Goal: Information Seeking & Learning: Learn about a topic

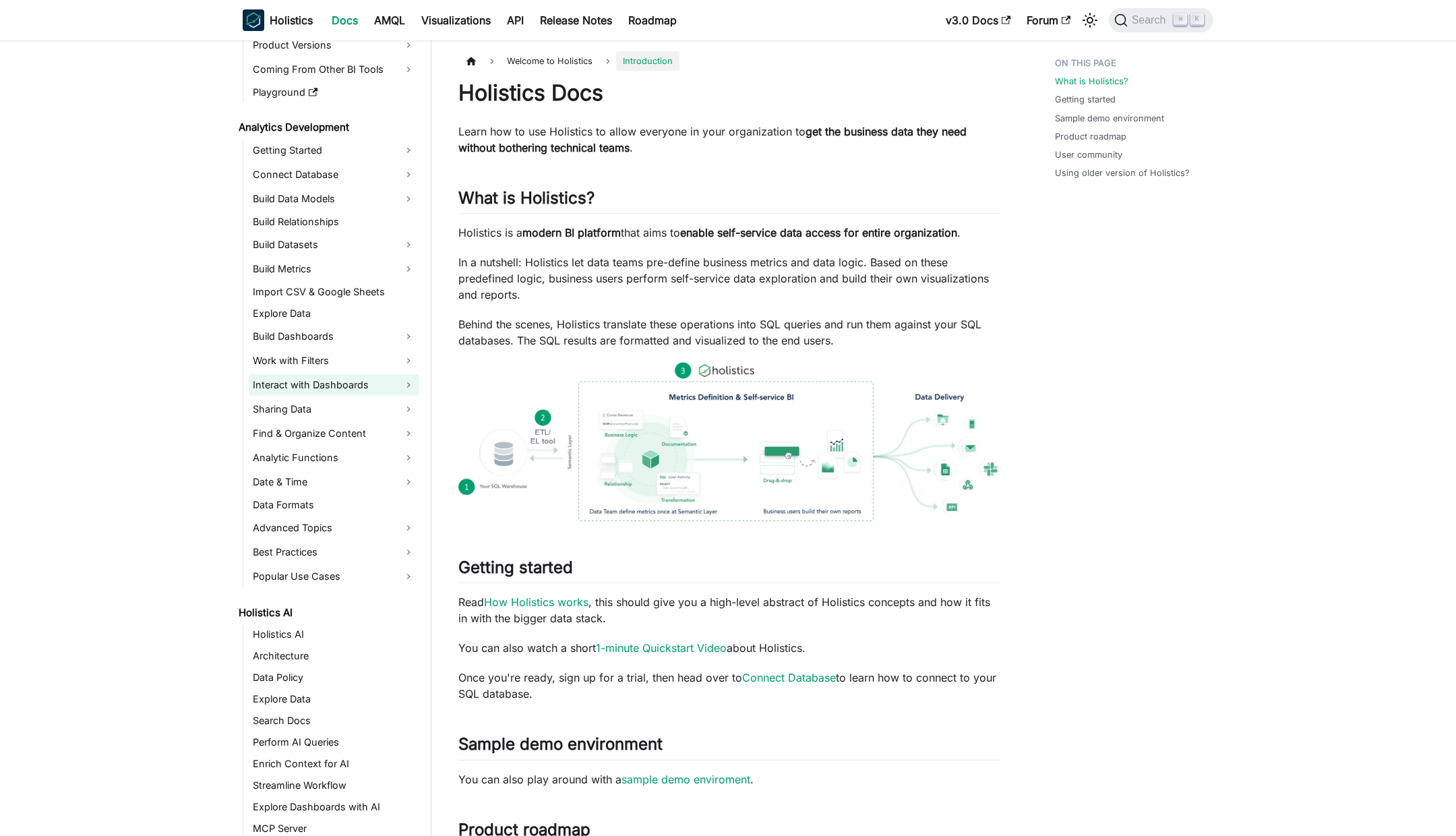
scroll to position [135, 0]
click at [307, 341] on link "Build Dashboards" at bounding box center [334, 335] width 171 height 22
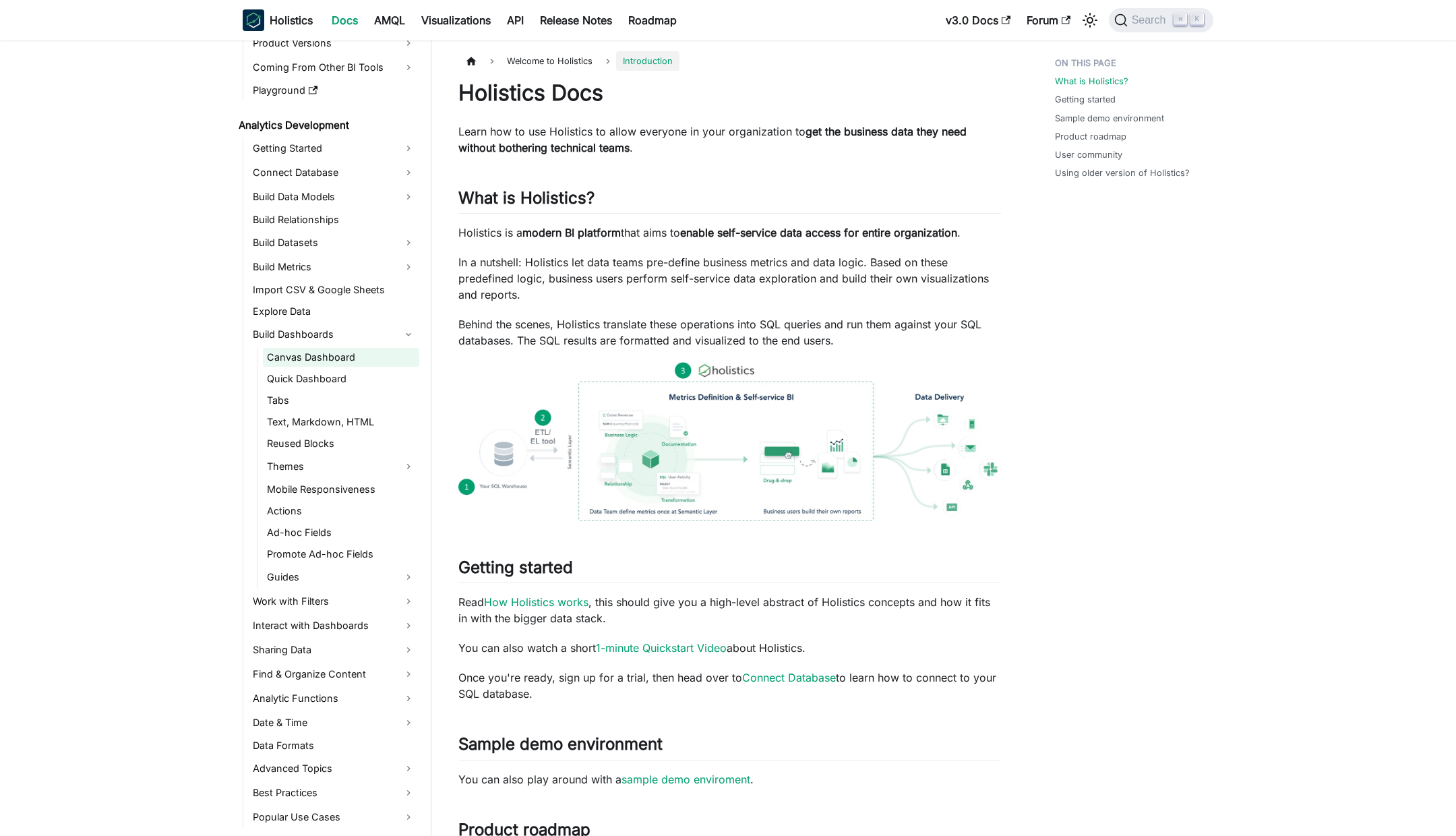
click at [331, 357] on link "Canvas Dashboard" at bounding box center [341, 356] width 156 height 19
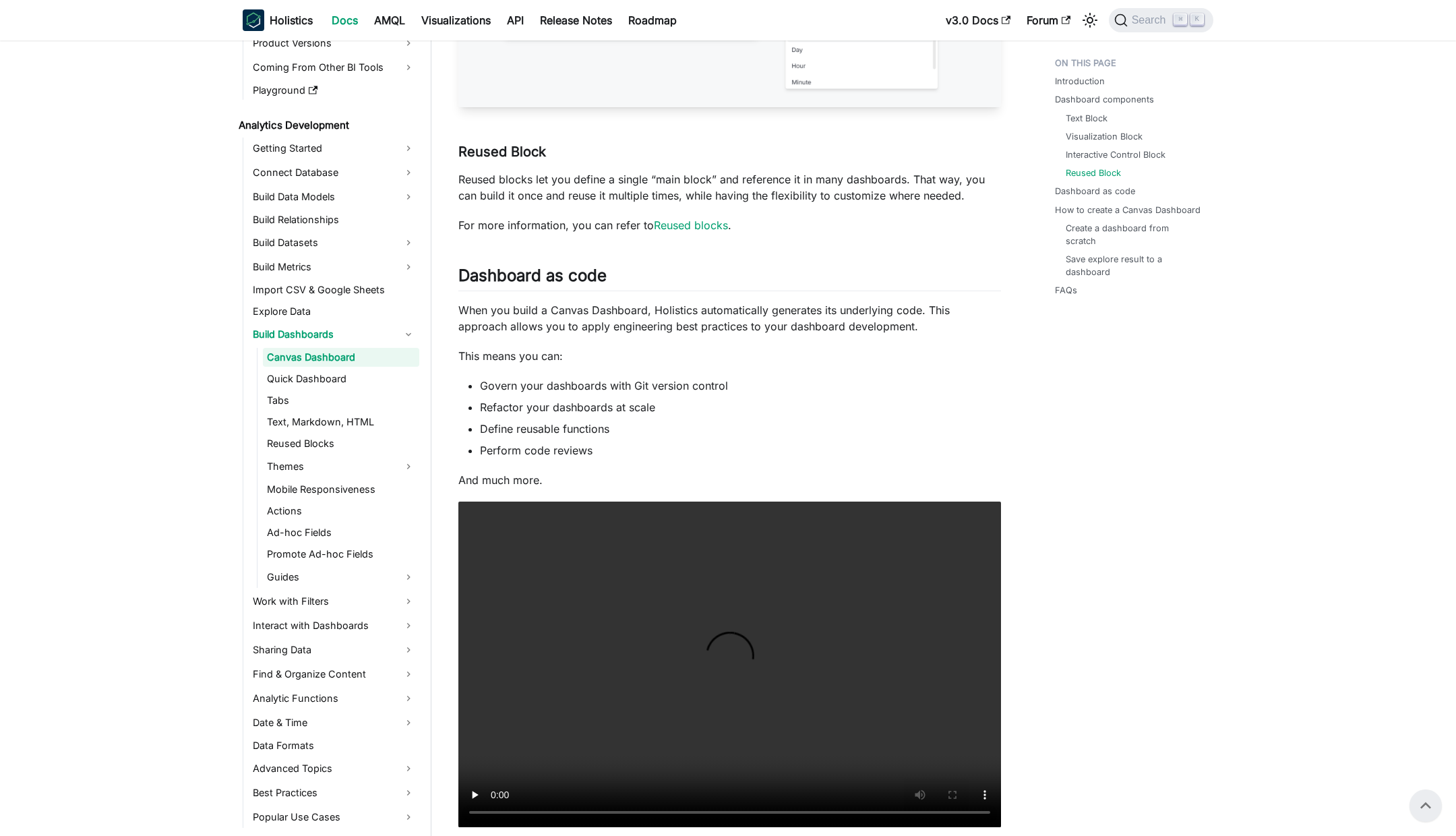
scroll to position [2593, 0]
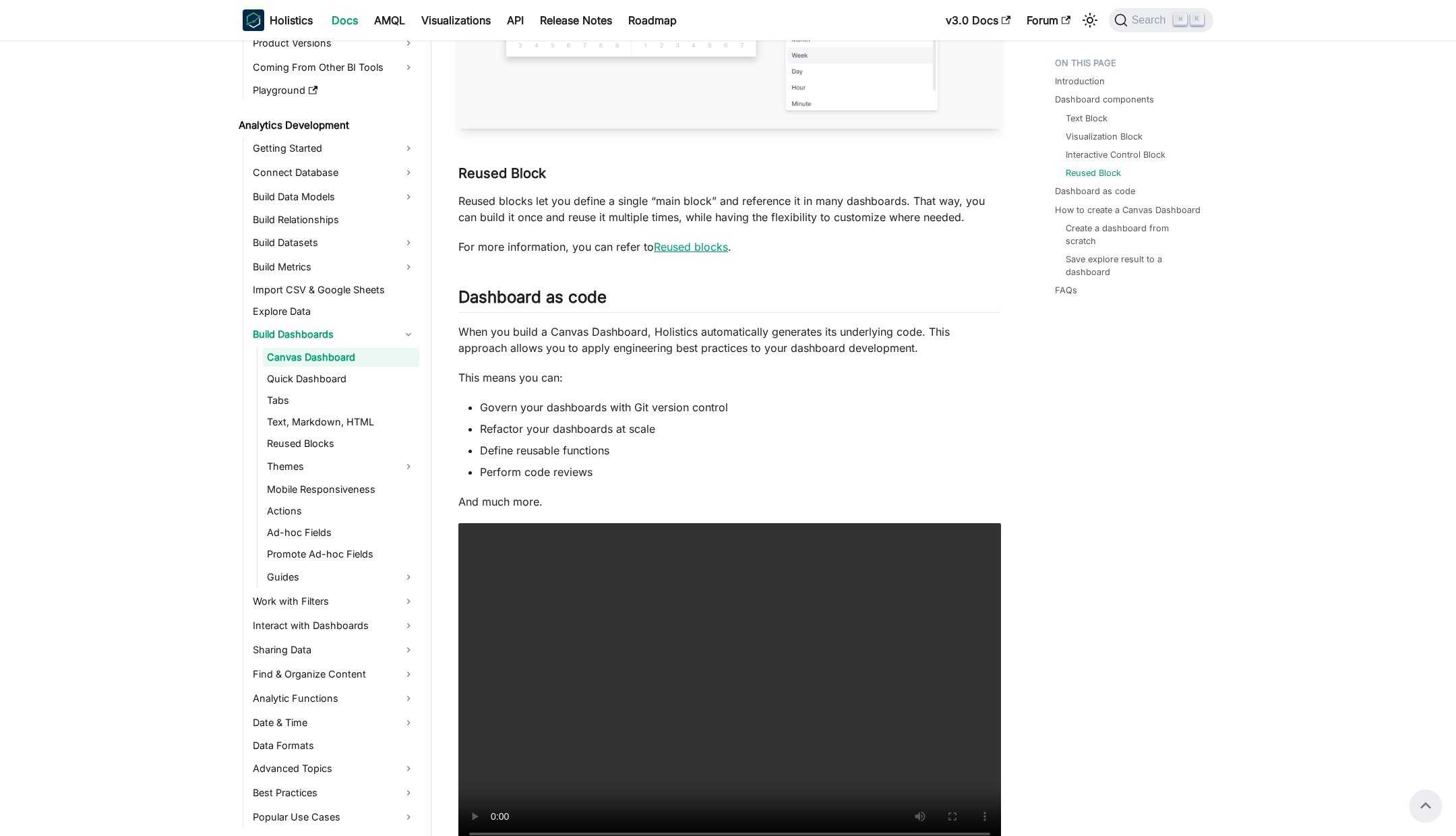
click at [705, 253] on link "Reused blocks" at bounding box center [690, 247] width 74 height 14
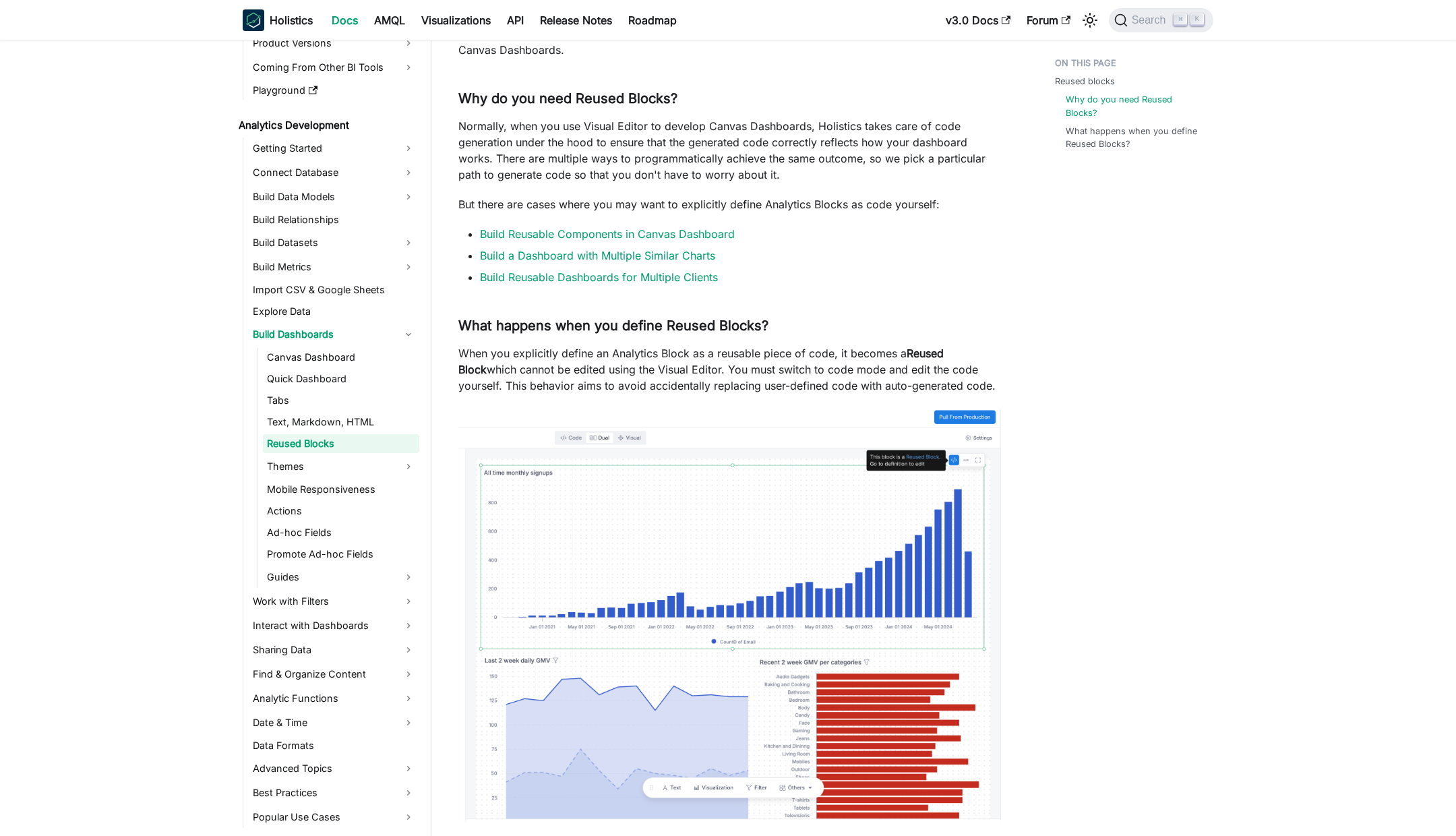
scroll to position [148, 0]
click at [655, 235] on link "Build Reusable Components in Canvas Dashboard" at bounding box center [607, 235] width 255 height 14
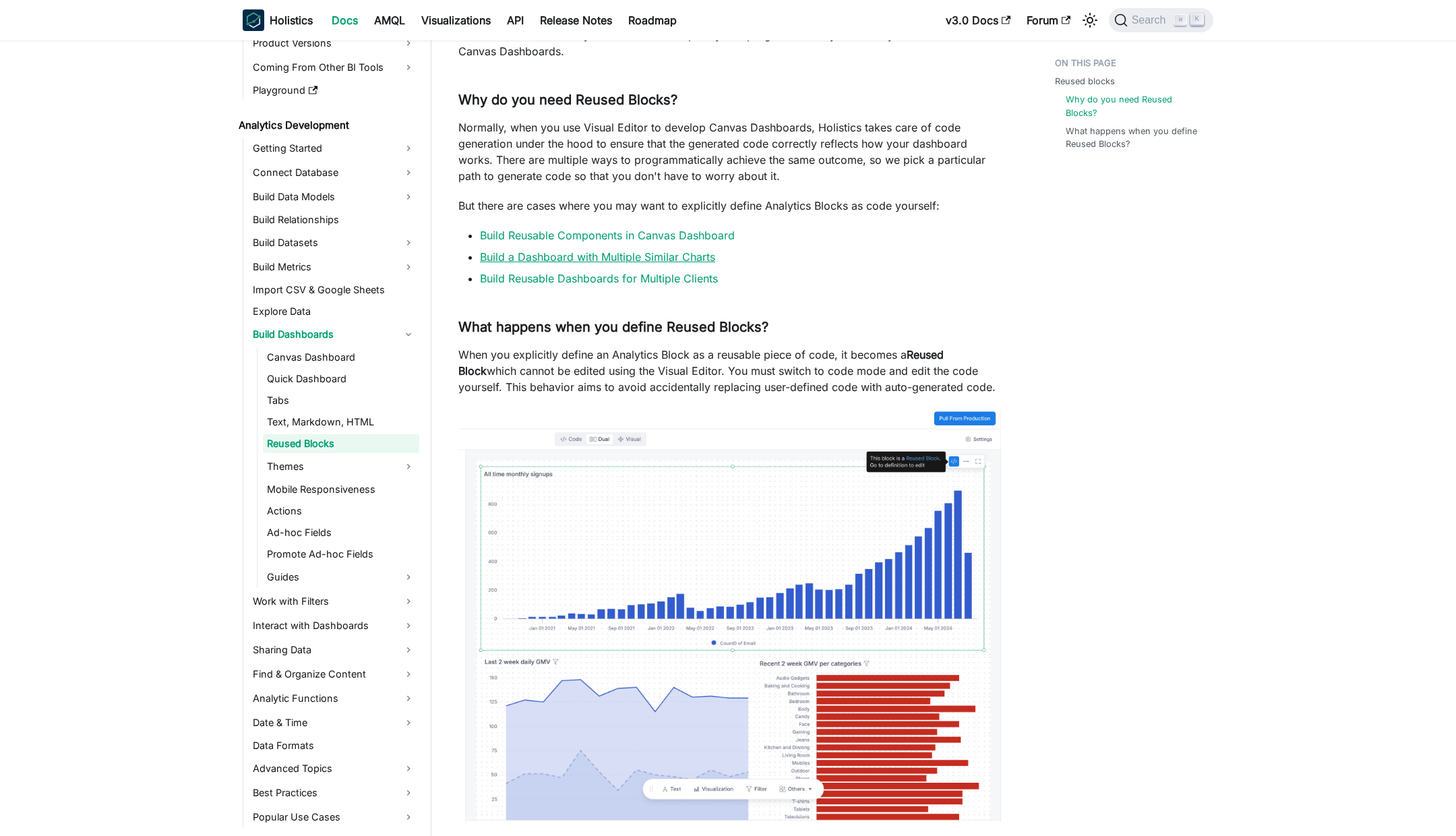
click at [643, 255] on link "Build a Dashboard with Multiple Similar Charts" at bounding box center [597, 257] width 235 height 14
click at [641, 276] on link "Build Reusable Dashboards for Multiple Clients" at bounding box center [599, 279] width 238 height 14
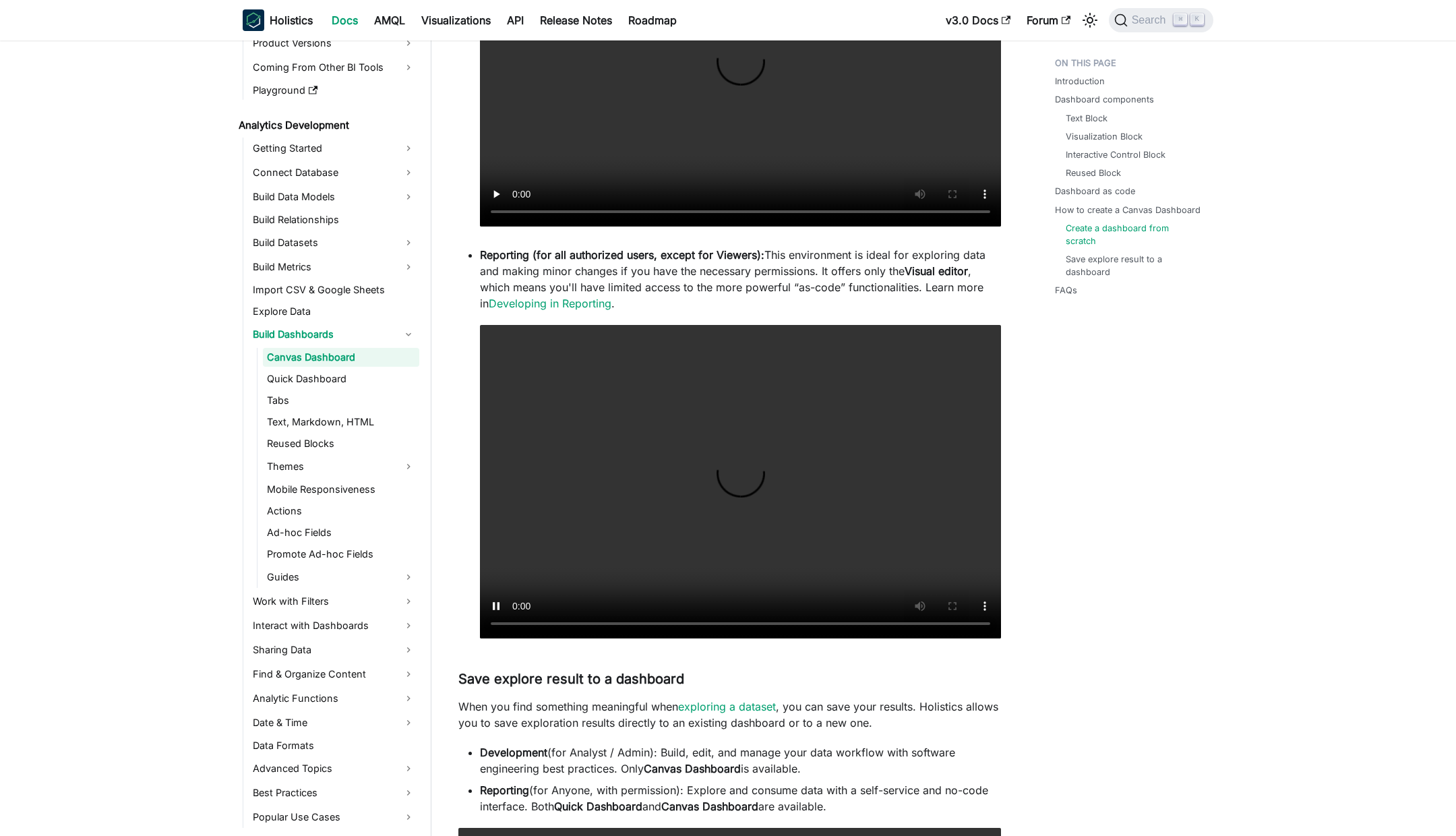
scroll to position [3845, 0]
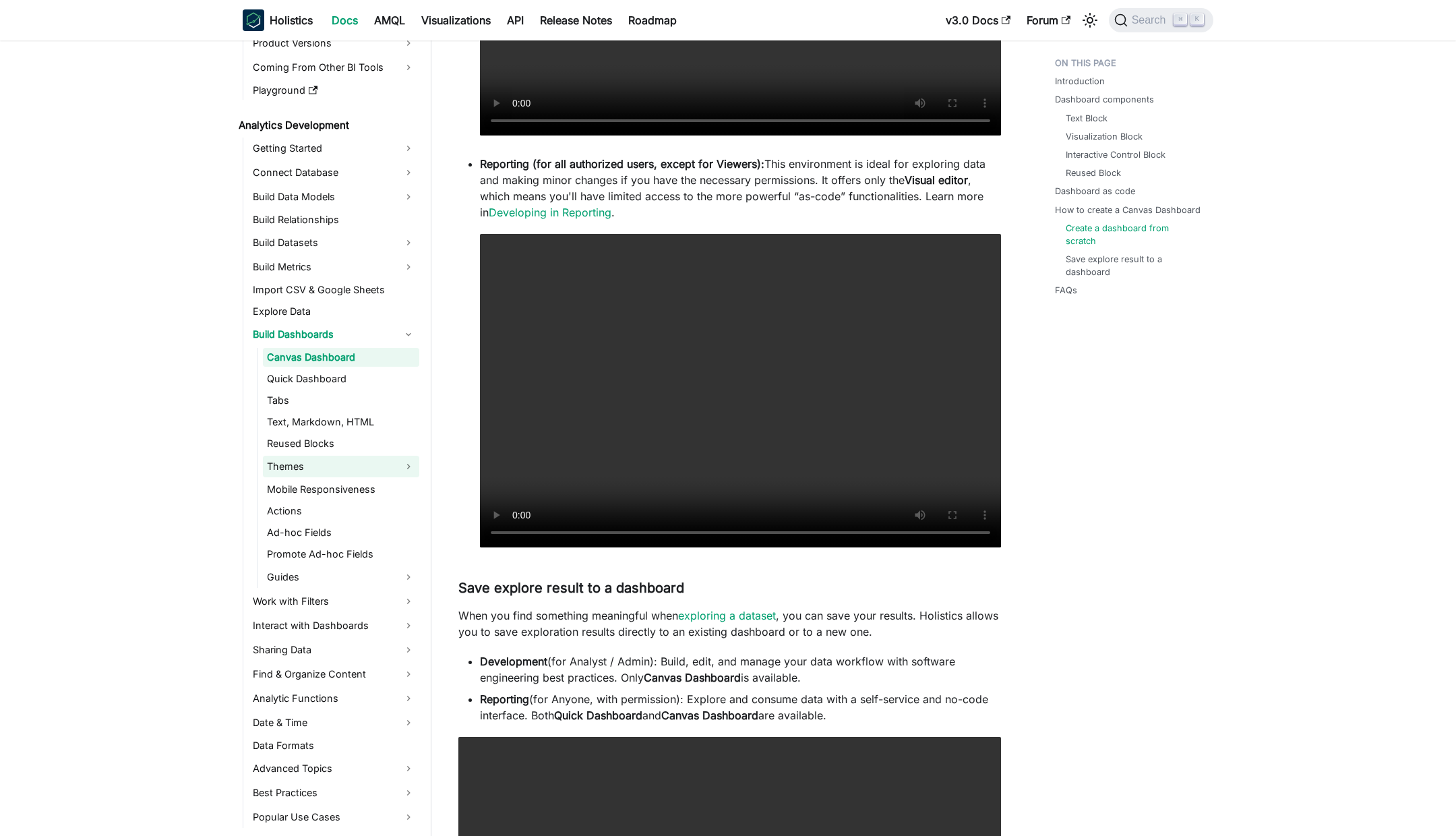
click at [308, 464] on link "Themes" at bounding box center [341, 467] width 156 height 22
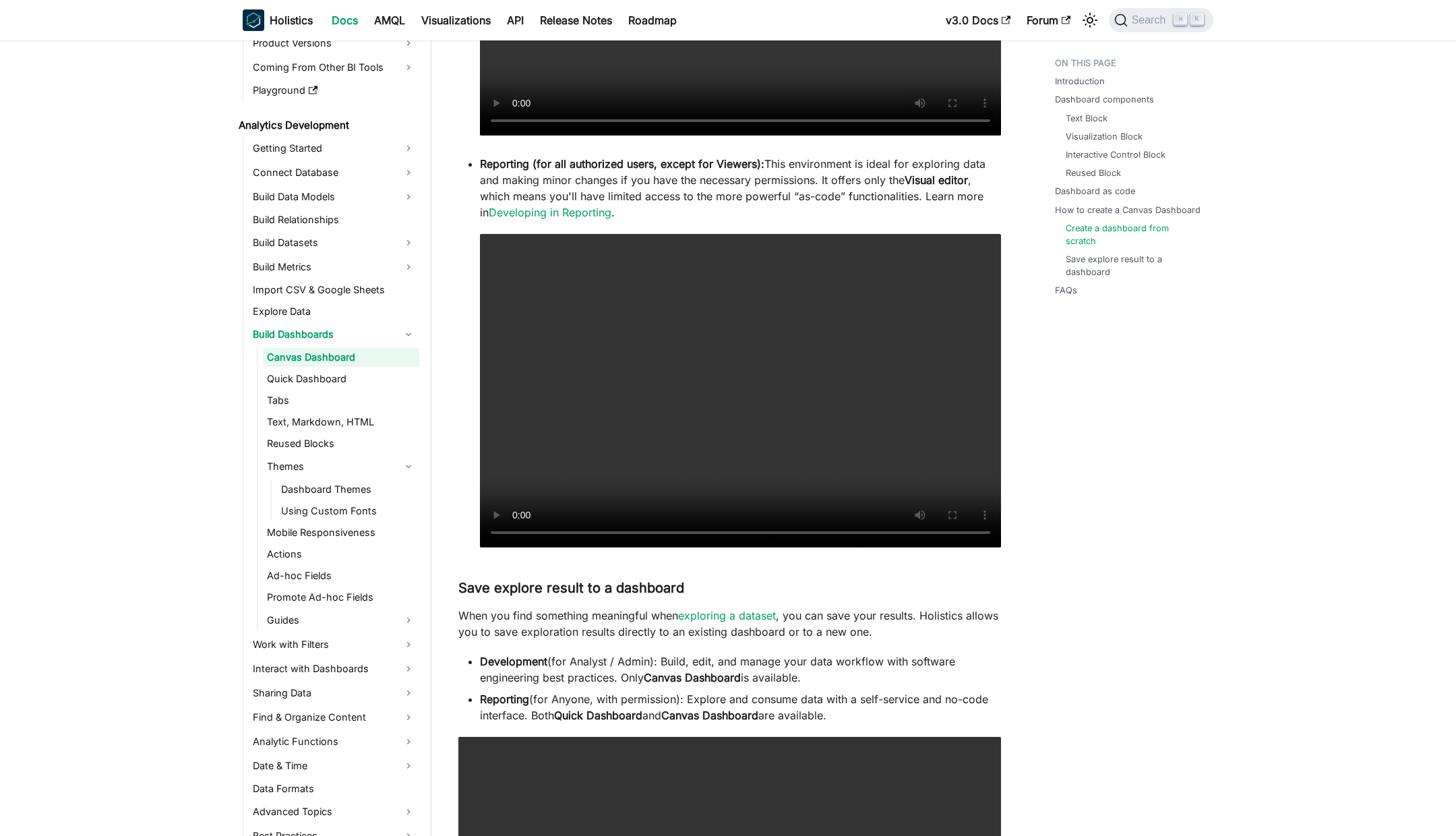
click at [306, 498] on ul "Dashboard Themes Using Custom Fonts" at bounding box center [345, 499] width 148 height 41
click at [306, 487] on link "Dashboard Themes" at bounding box center [348, 488] width 142 height 19
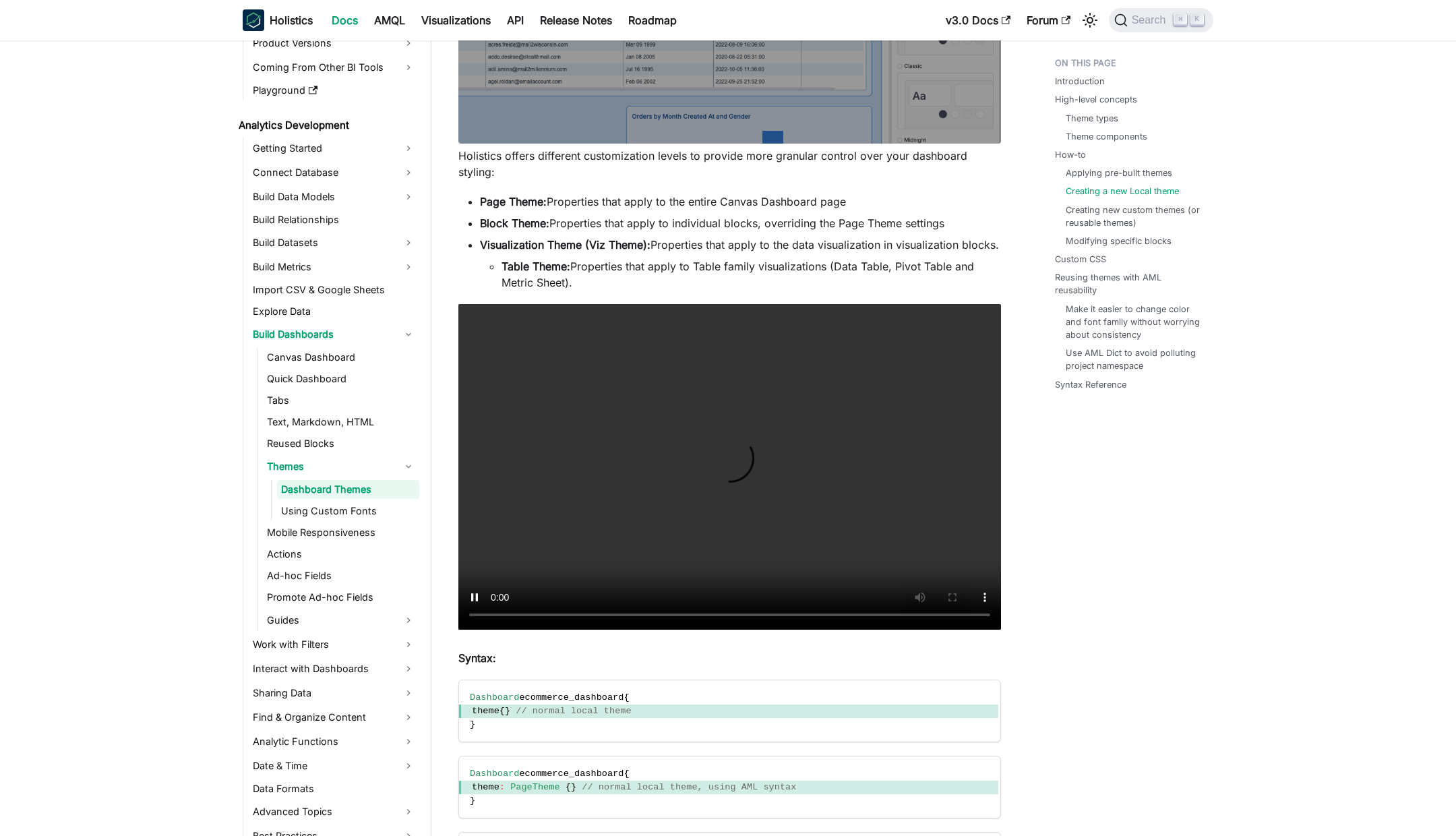
scroll to position [3178, 0]
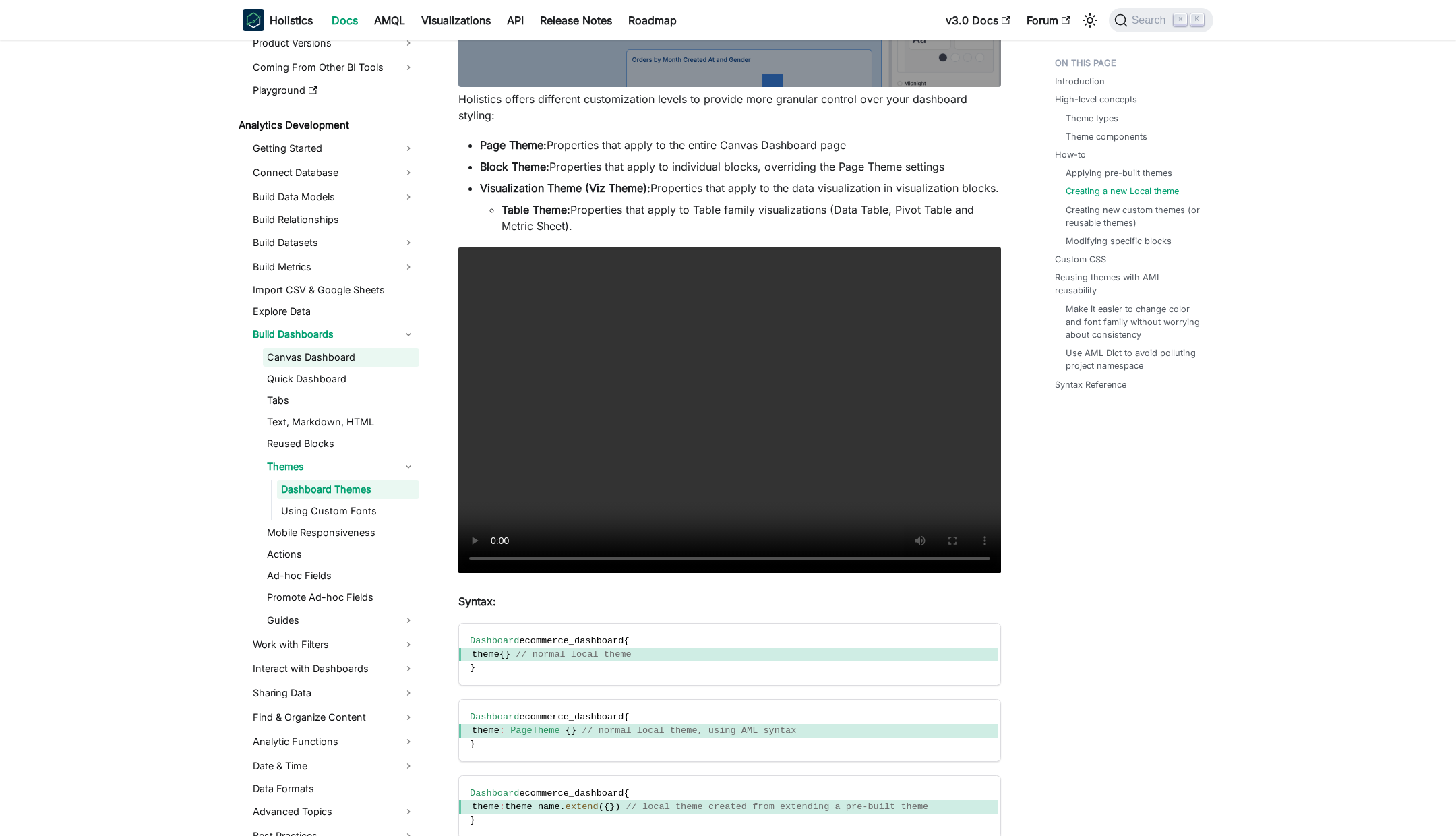
click at [308, 352] on link "Canvas Dashboard" at bounding box center [341, 356] width 156 height 19
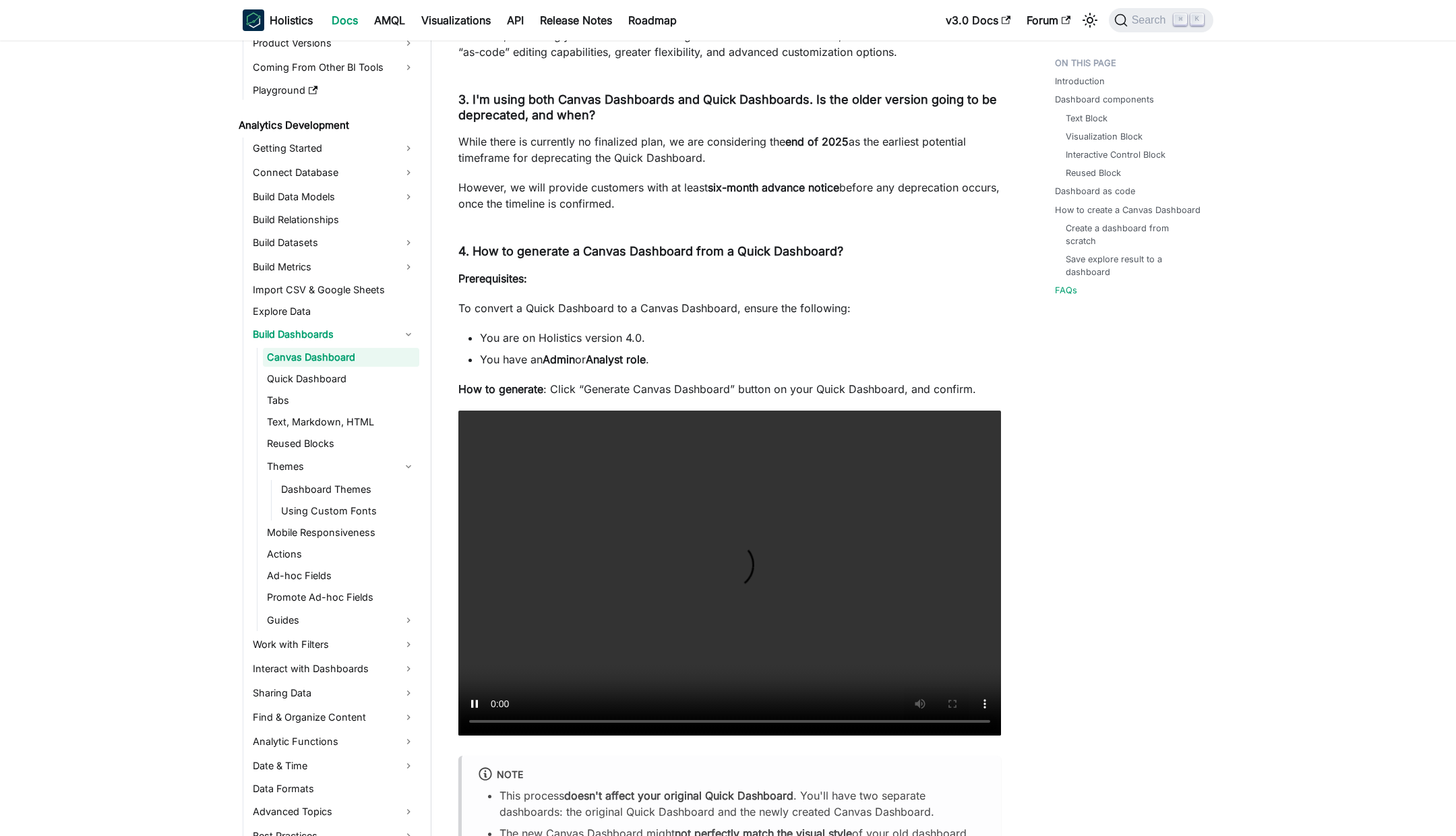
scroll to position [5398, 0]
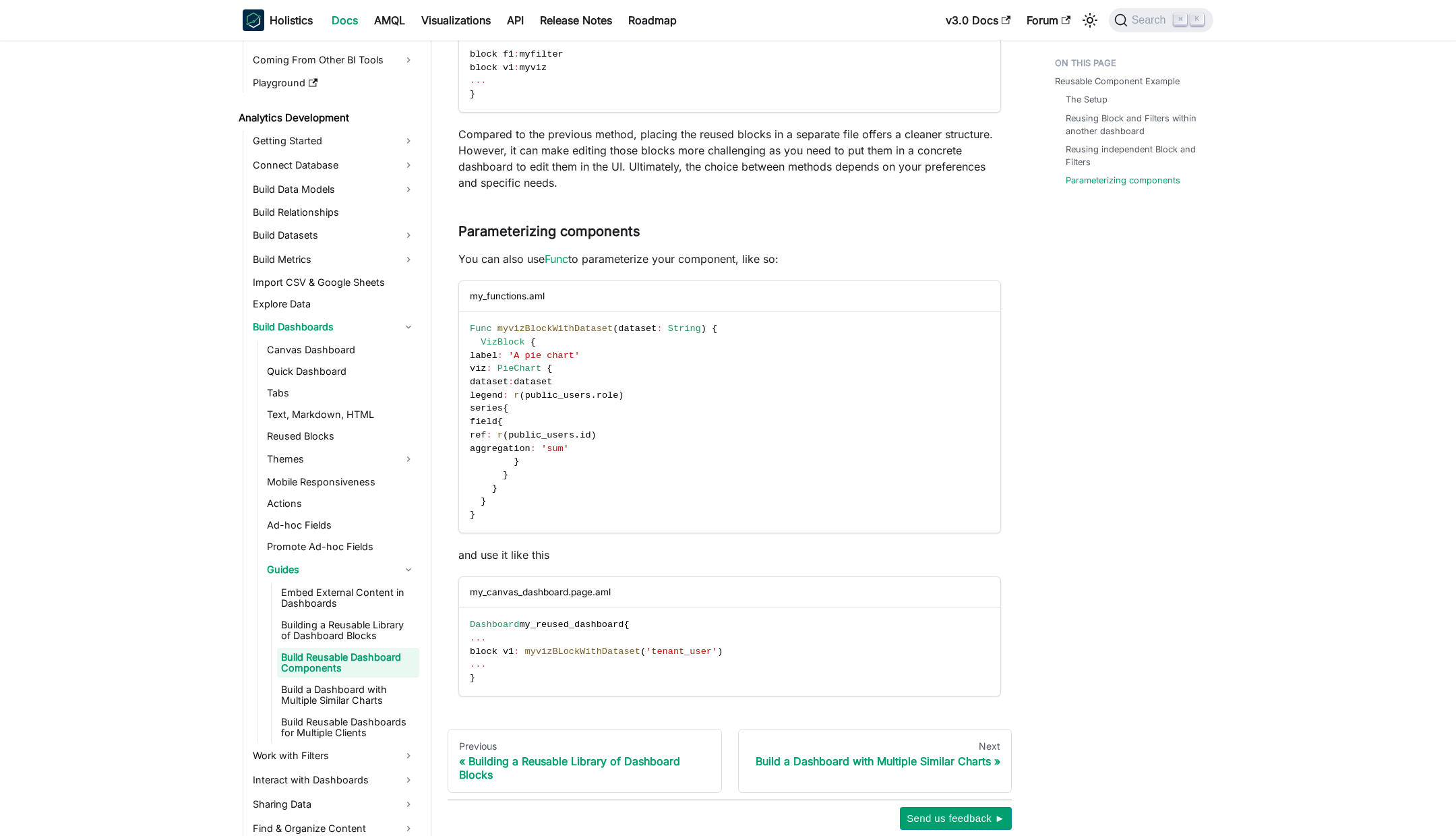
scroll to position [2261, 0]
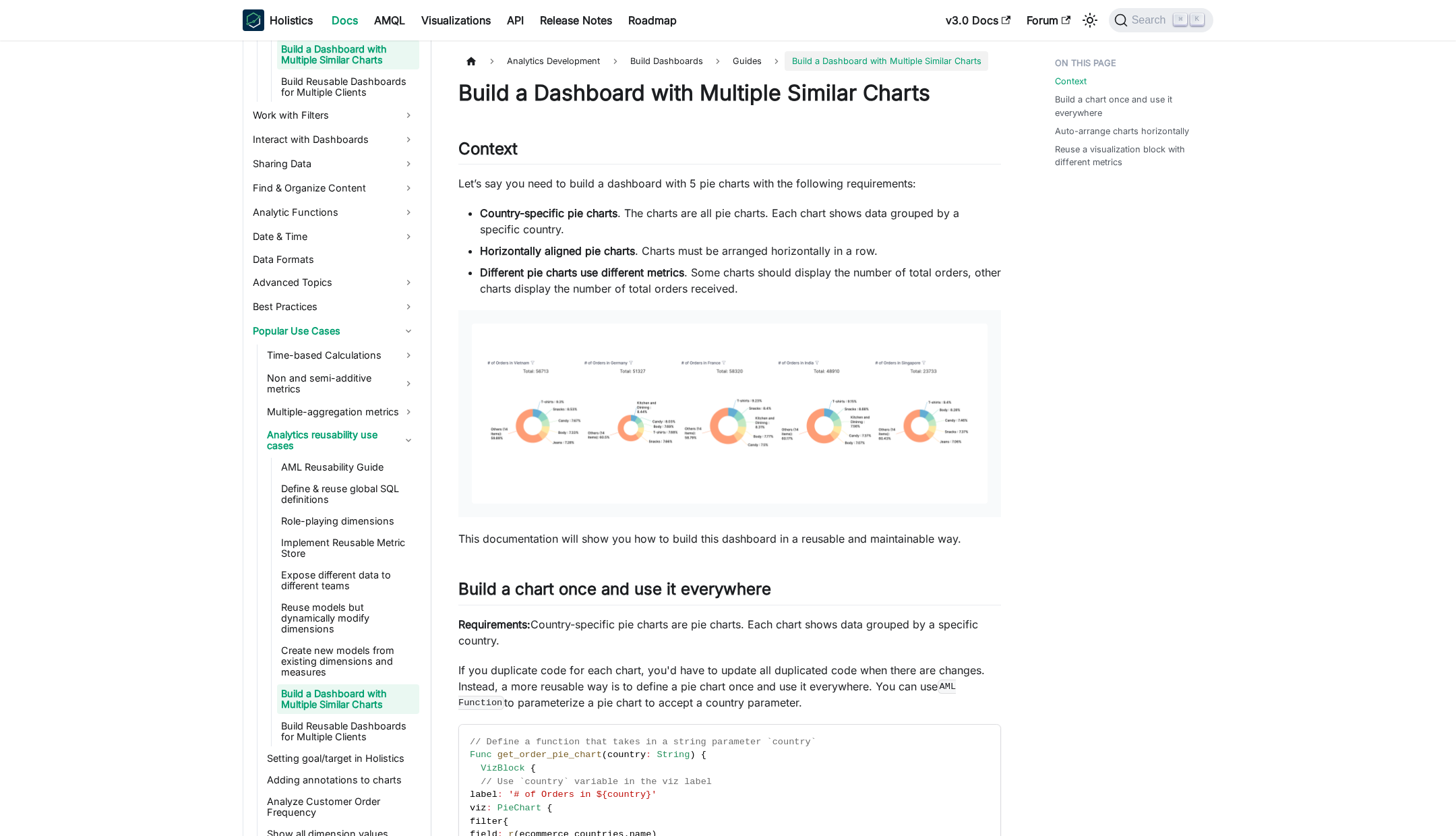
scroll to position [799, 0]
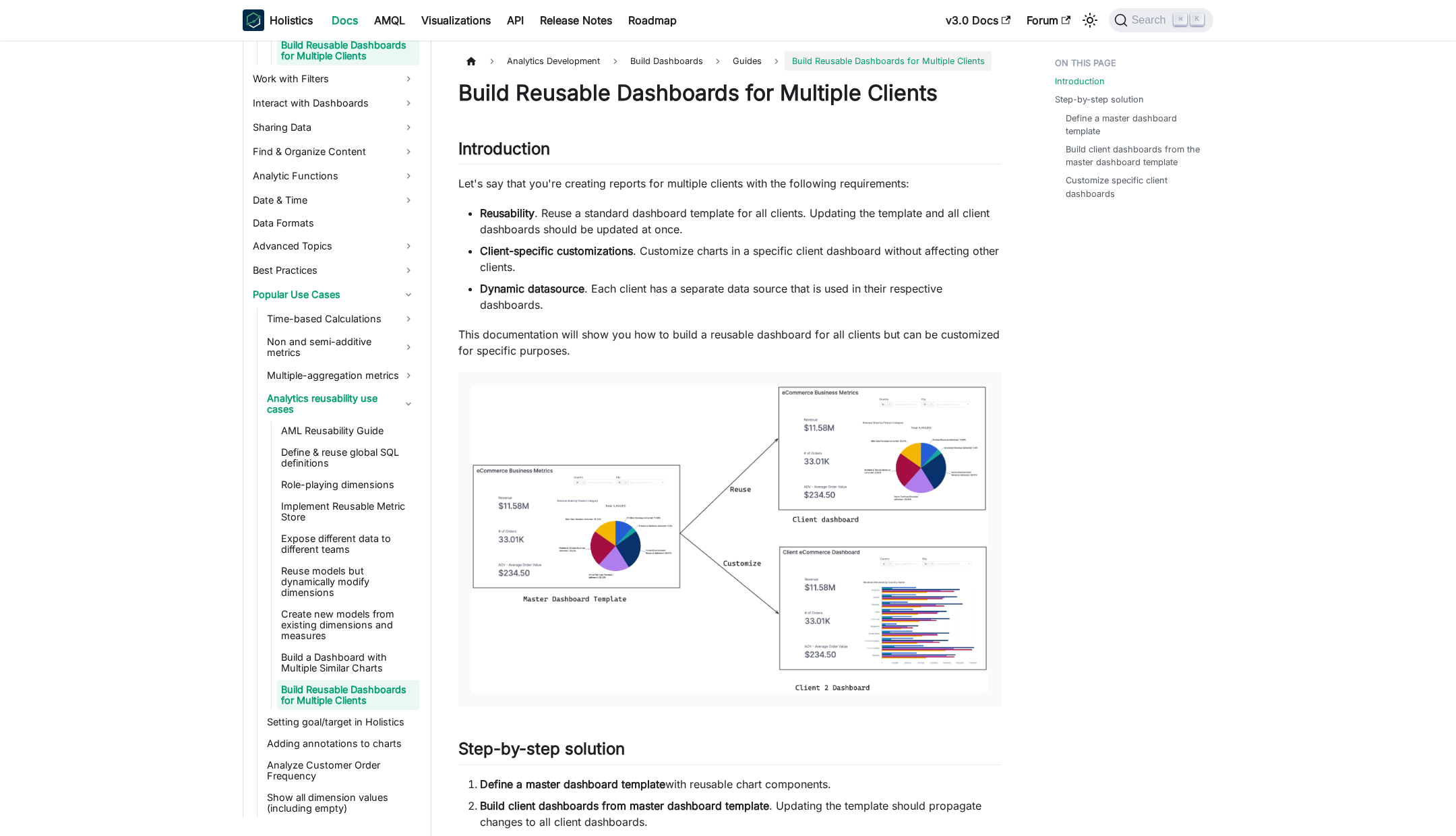
scroll to position [832, 0]
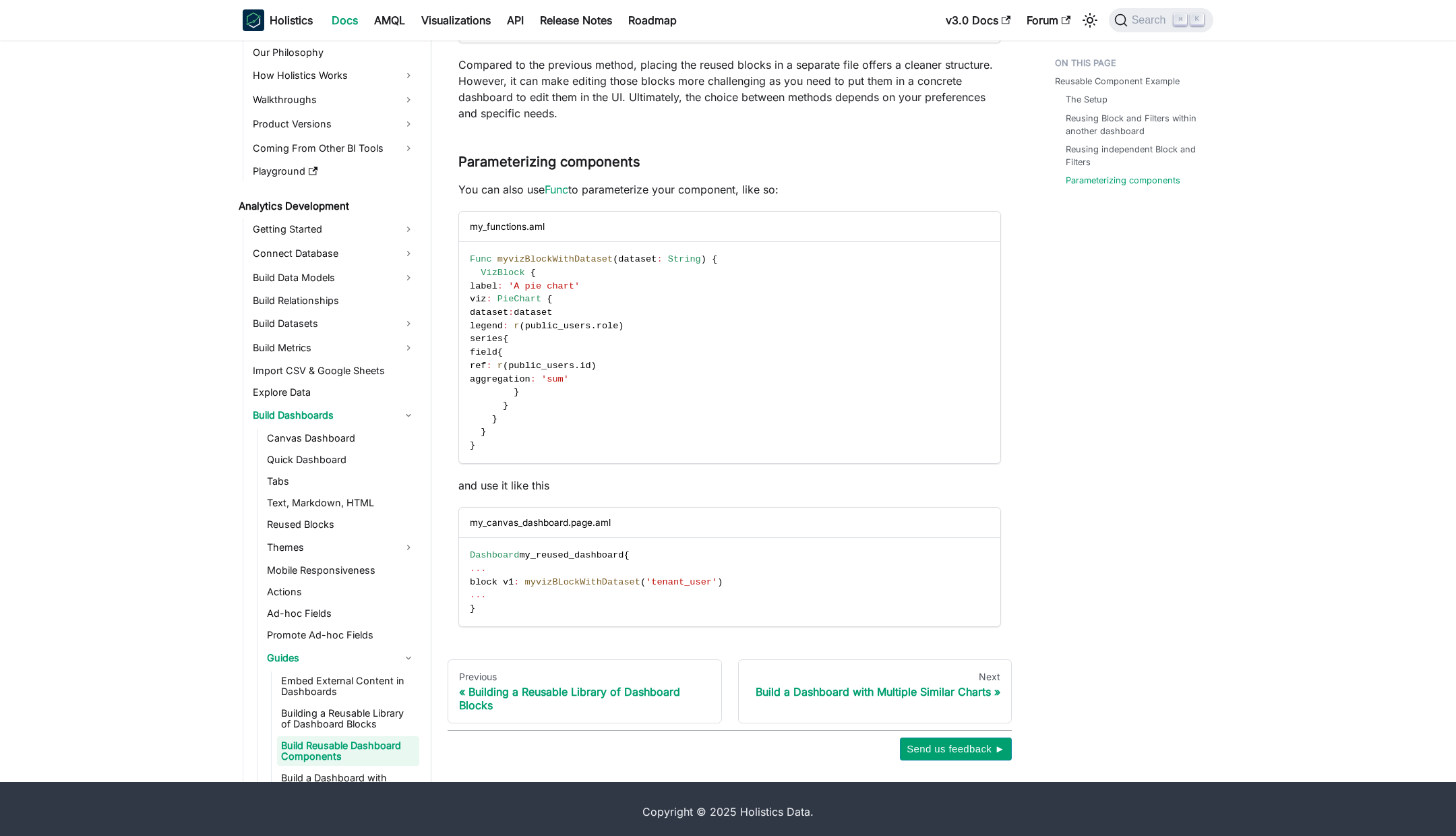
scroll to position [142, 0]
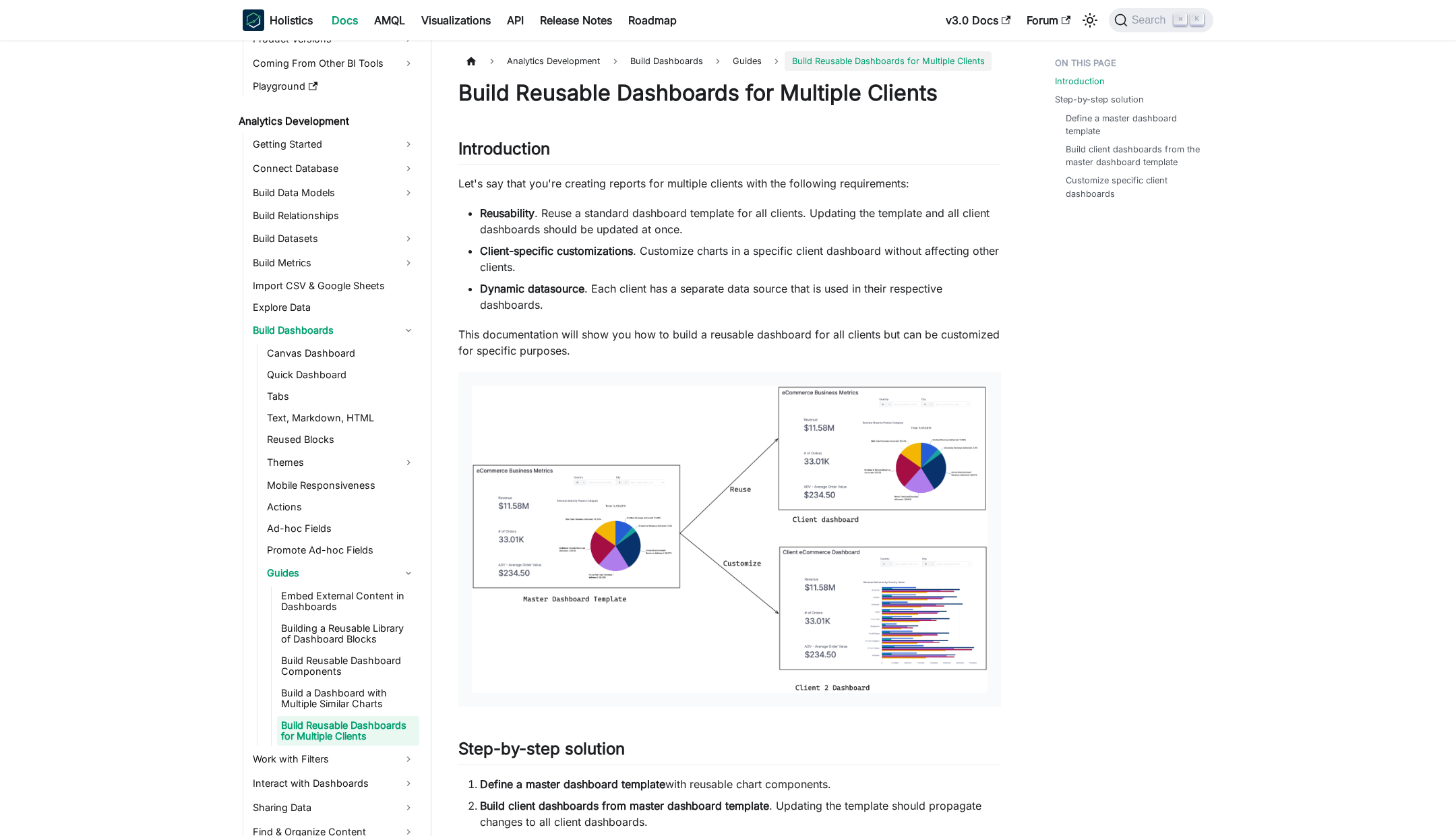
scroll to position [106, 0]
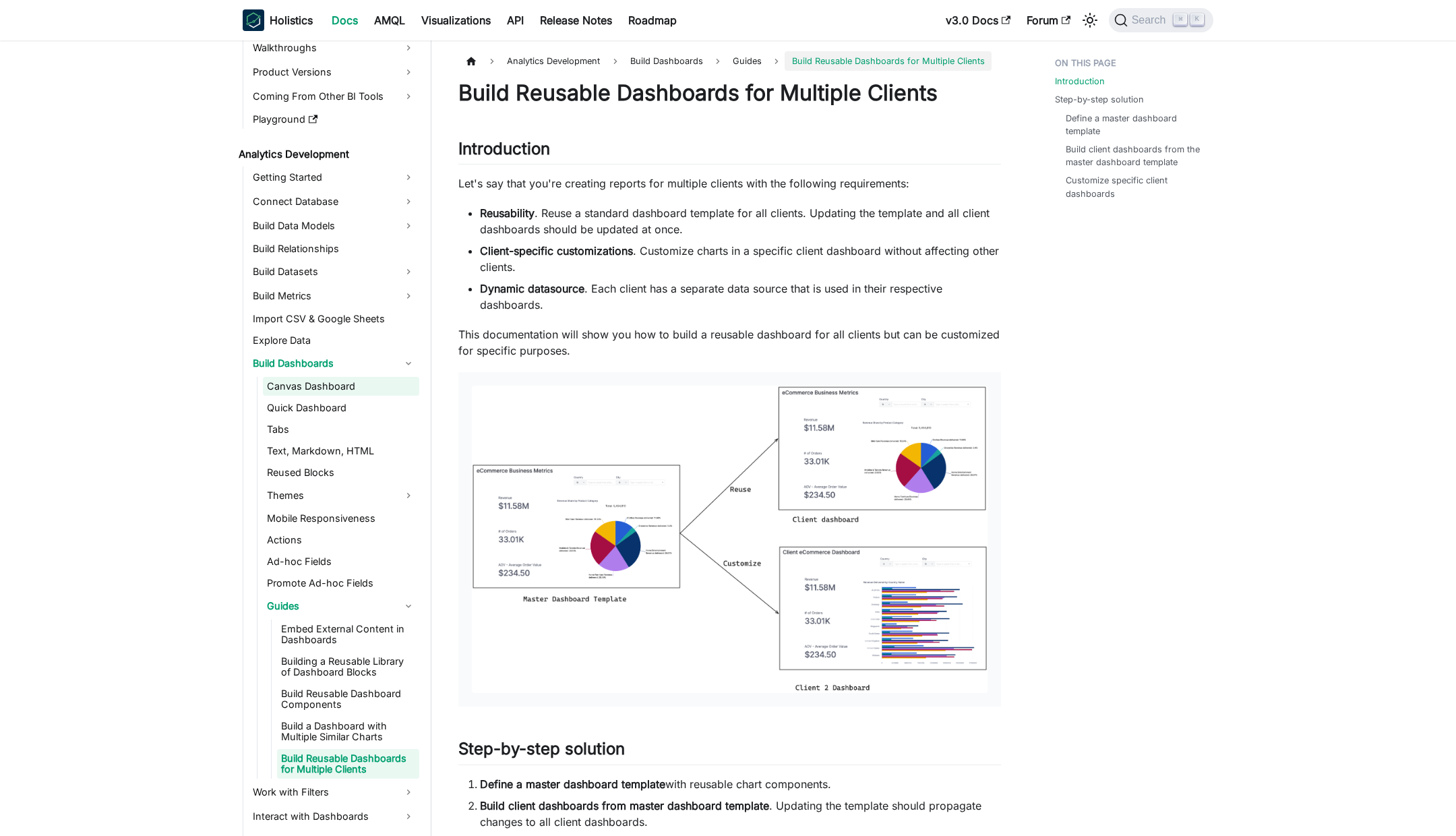
click at [316, 381] on link "Canvas Dashboard" at bounding box center [341, 385] width 156 height 19
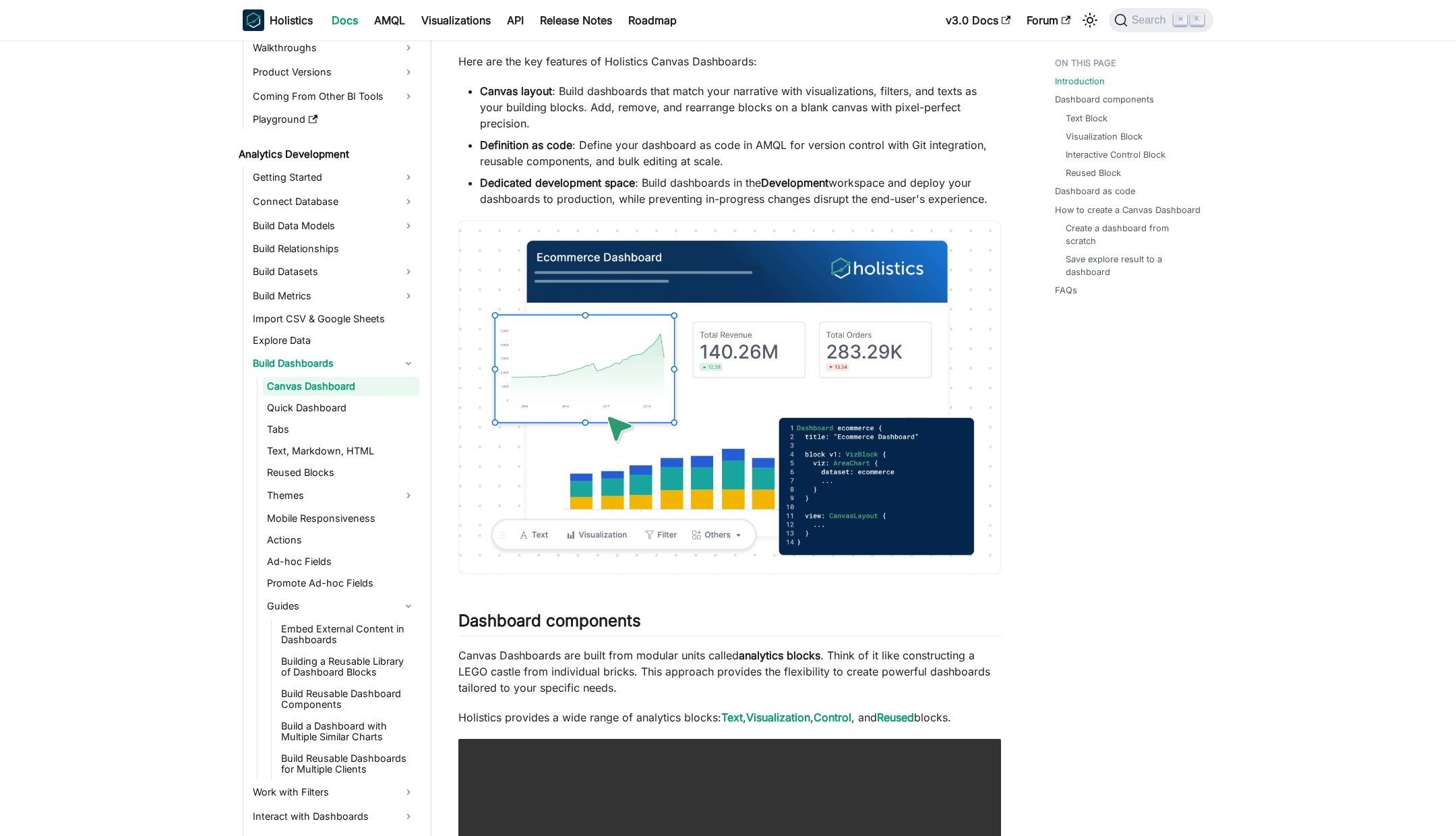
scroll to position [324, 0]
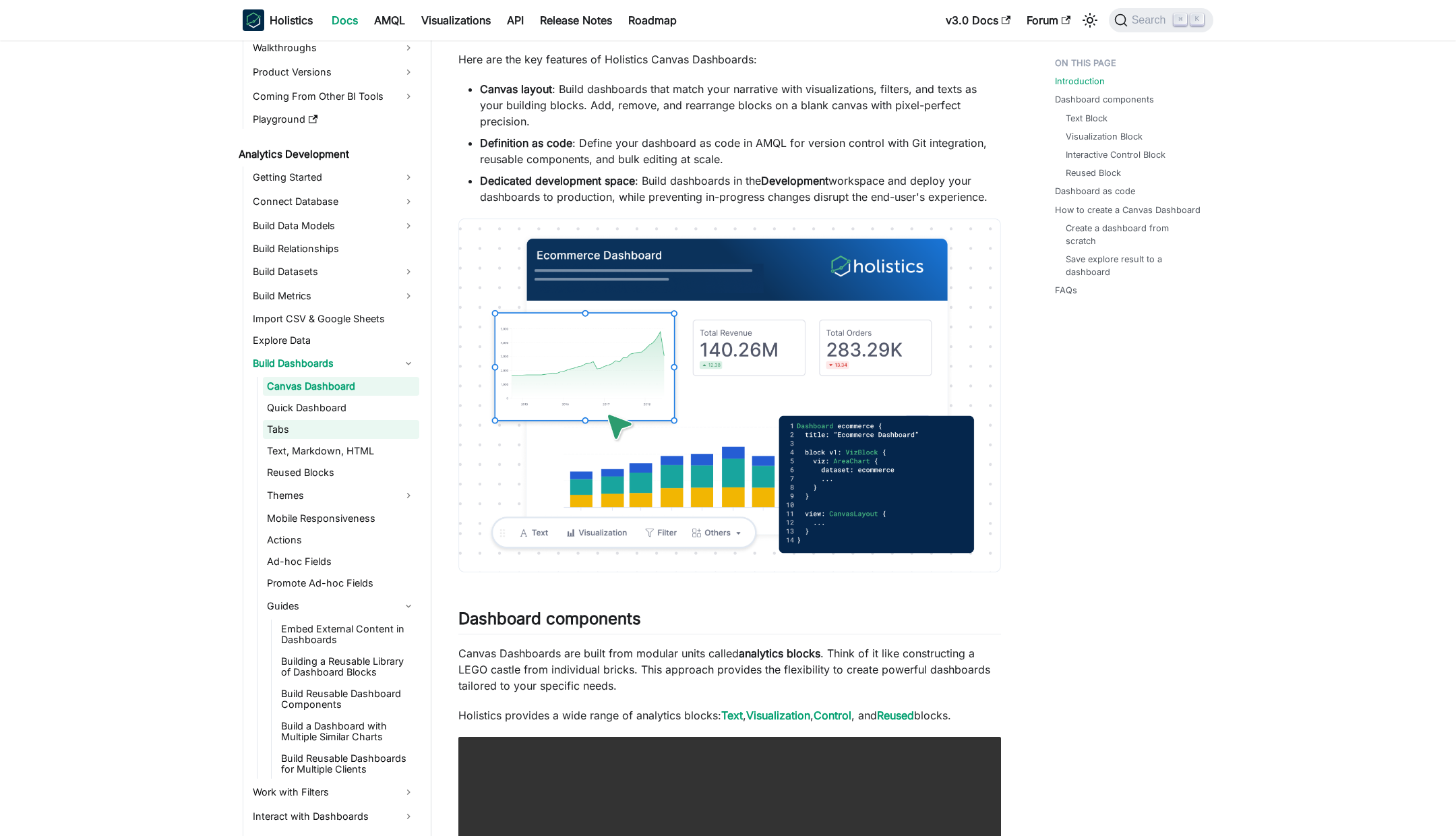
click at [302, 425] on link "Tabs" at bounding box center [341, 429] width 156 height 19
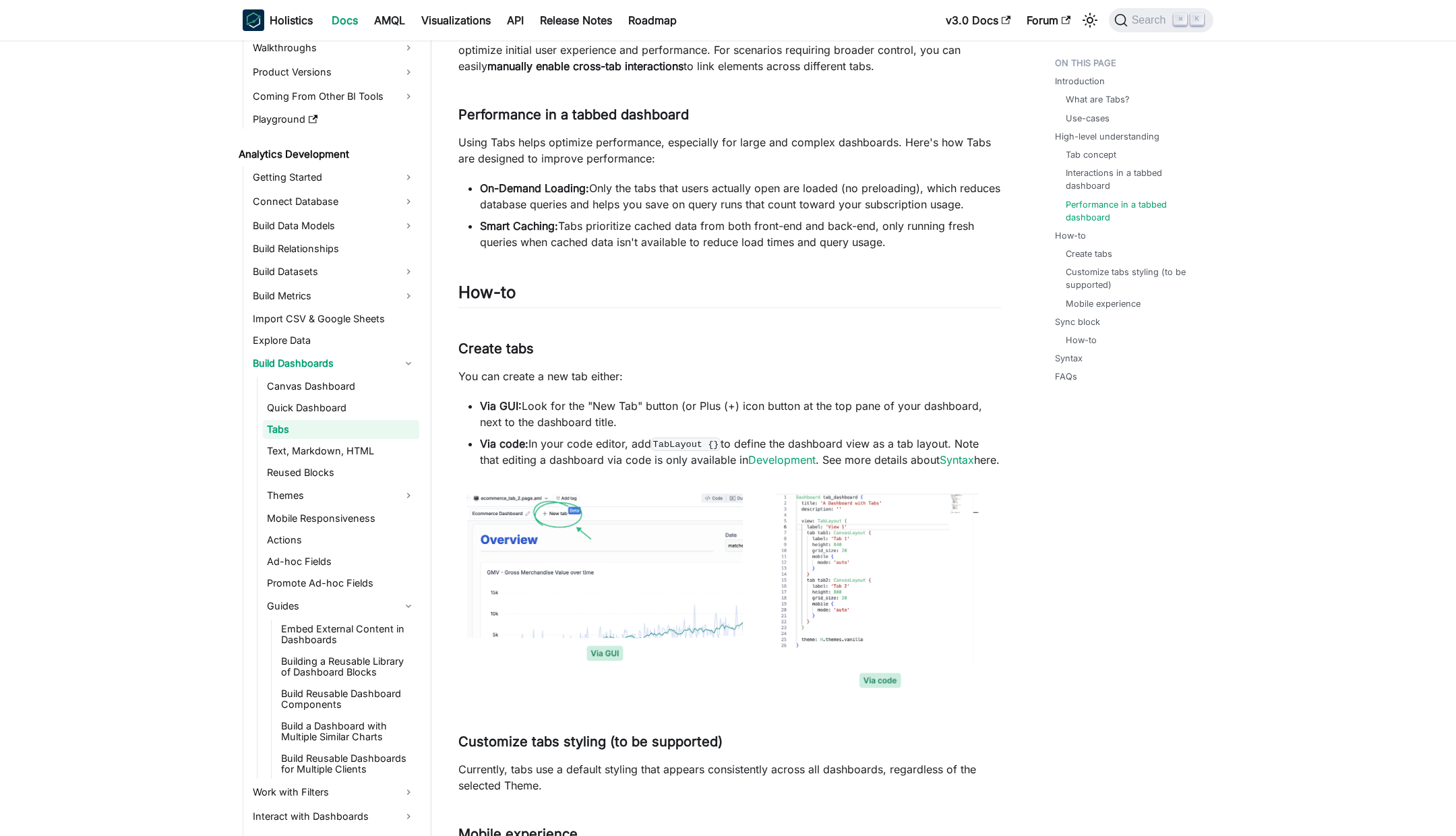
scroll to position [1655, 0]
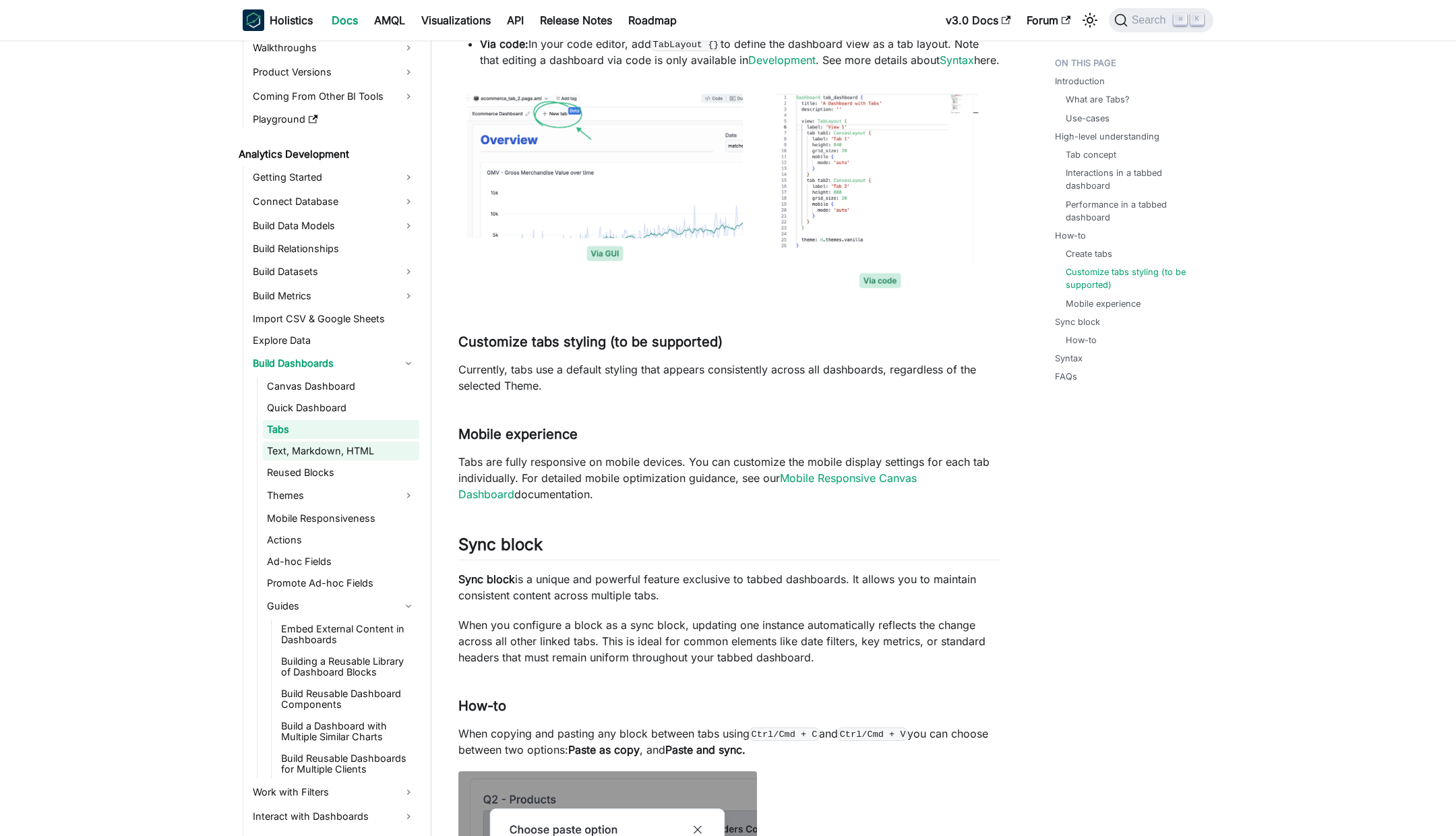
click at [291, 450] on link "Text, Markdown, HTML" at bounding box center [341, 451] width 156 height 19
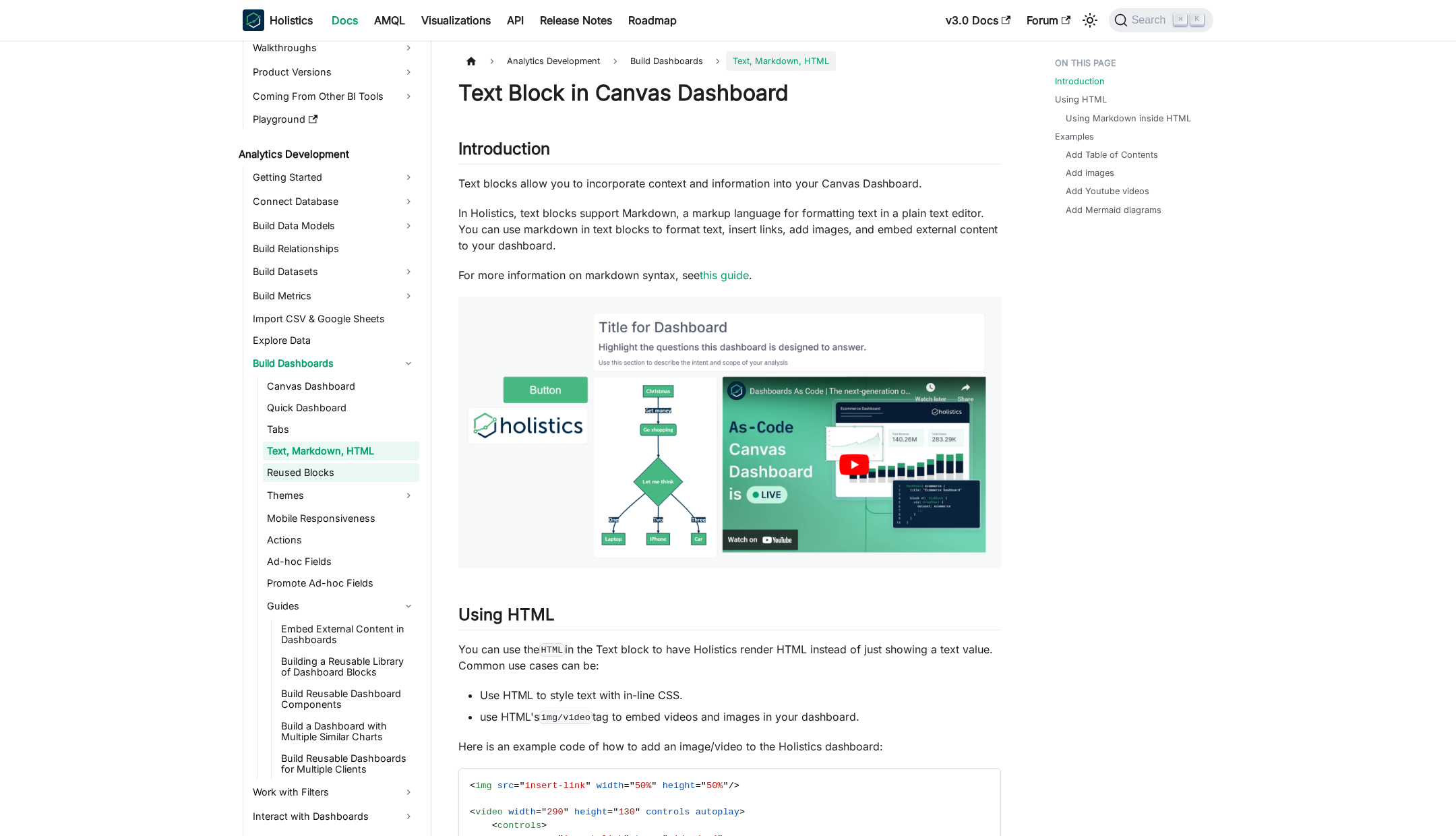
click at [302, 468] on link "Reused Blocks" at bounding box center [341, 472] width 156 height 19
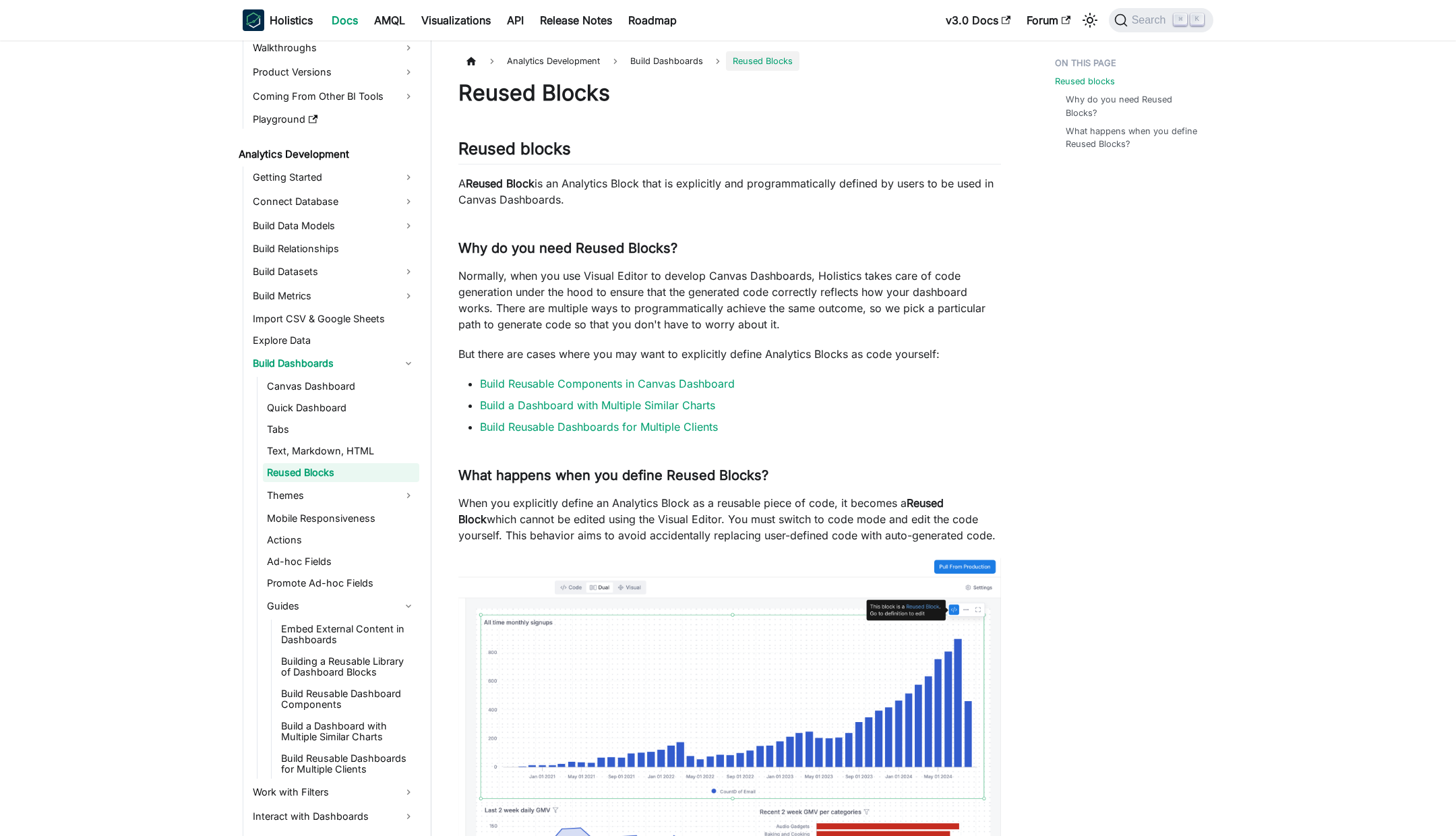
click at [811, 325] on p "Normally, when you use Visual Editor to develop Canvas Dashboards, Holistics ta…" at bounding box center [730, 299] width 542 height 65
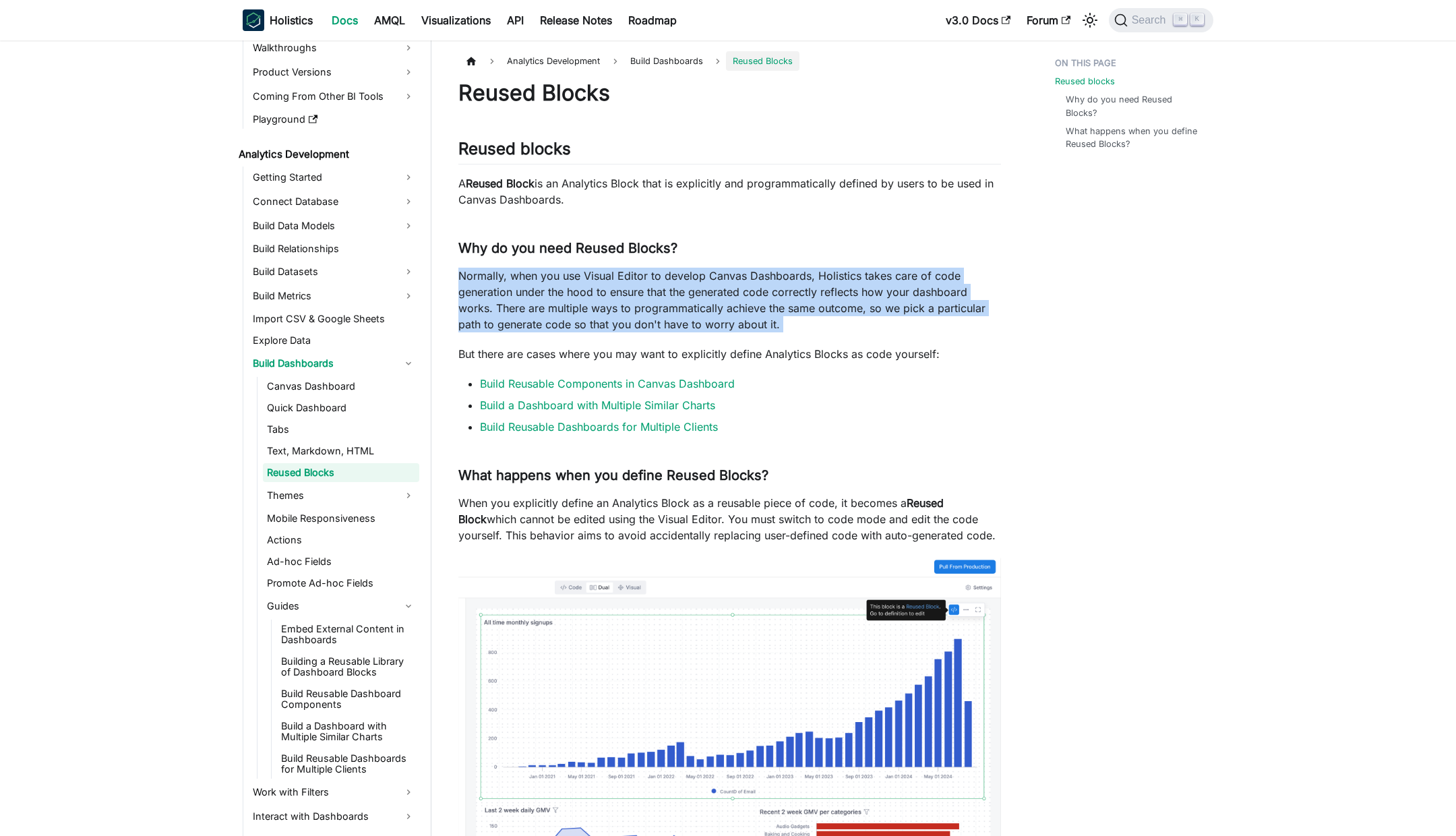
click at [811, 325] on p "Normally, when you use Visual Editor to develop Canvas Dashboards, Holistics ta…" at bounding box center [730, 299] width 542 height 65
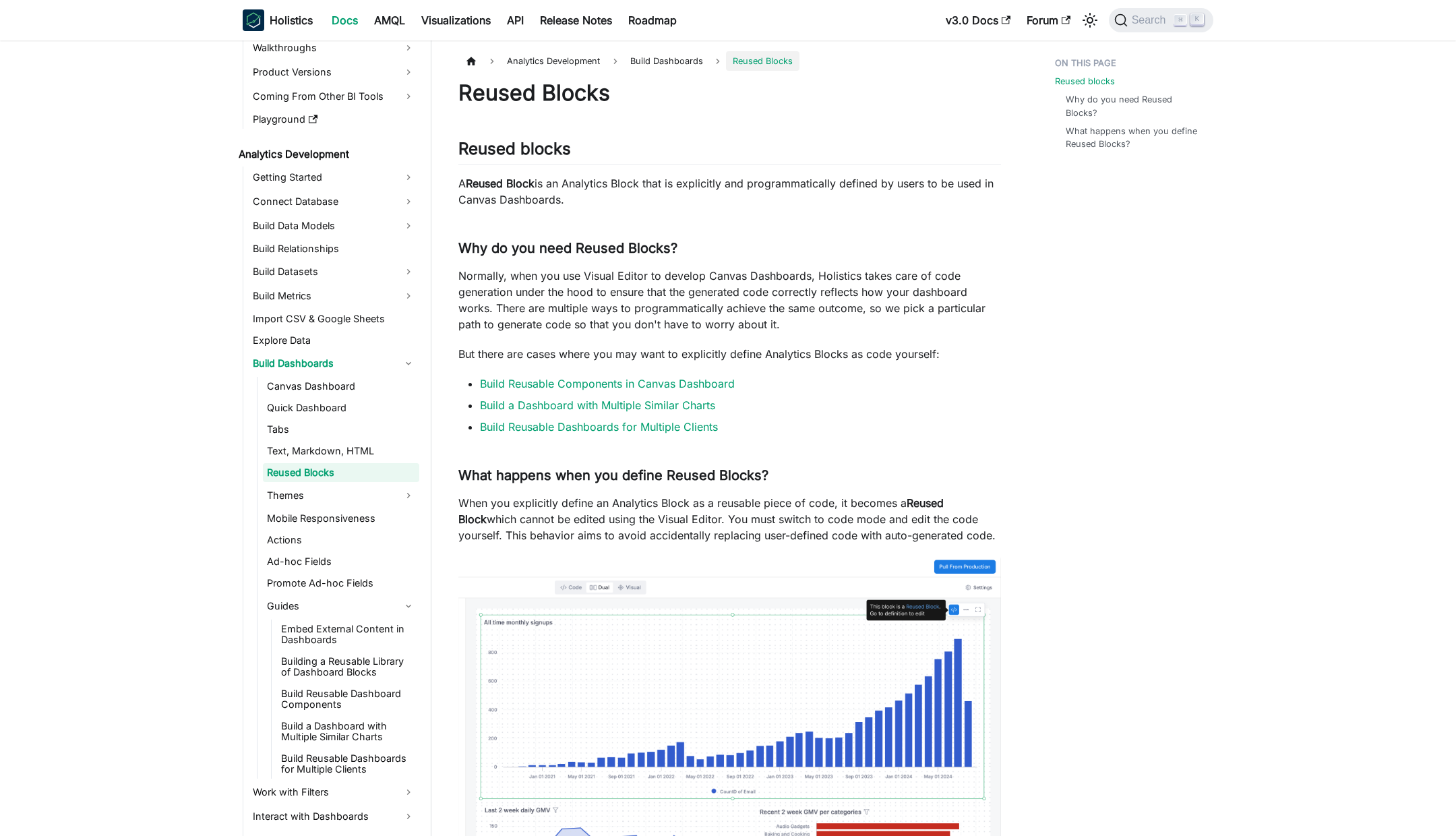
click at [689, 395] on ul "Build Reusable Components in Canvas Dashboard Build a Dashboard with Multiple S…" at bounding box center [730, 405] width 542 height 60
click at [688, 388] on link "Build Reusable Components in Canvas Dashboard" at bounding box center [607, 383] width 255 height 14
click at [688, 404] on link "Build a Dashboard with Multiple Similar Charts" at bounding box center [597, 405] width 235 height 14
click at [685, 430] on link "Build Reusable Dashboards for Multiple Clients" at bounding box center [599, 427] width 238 height 14
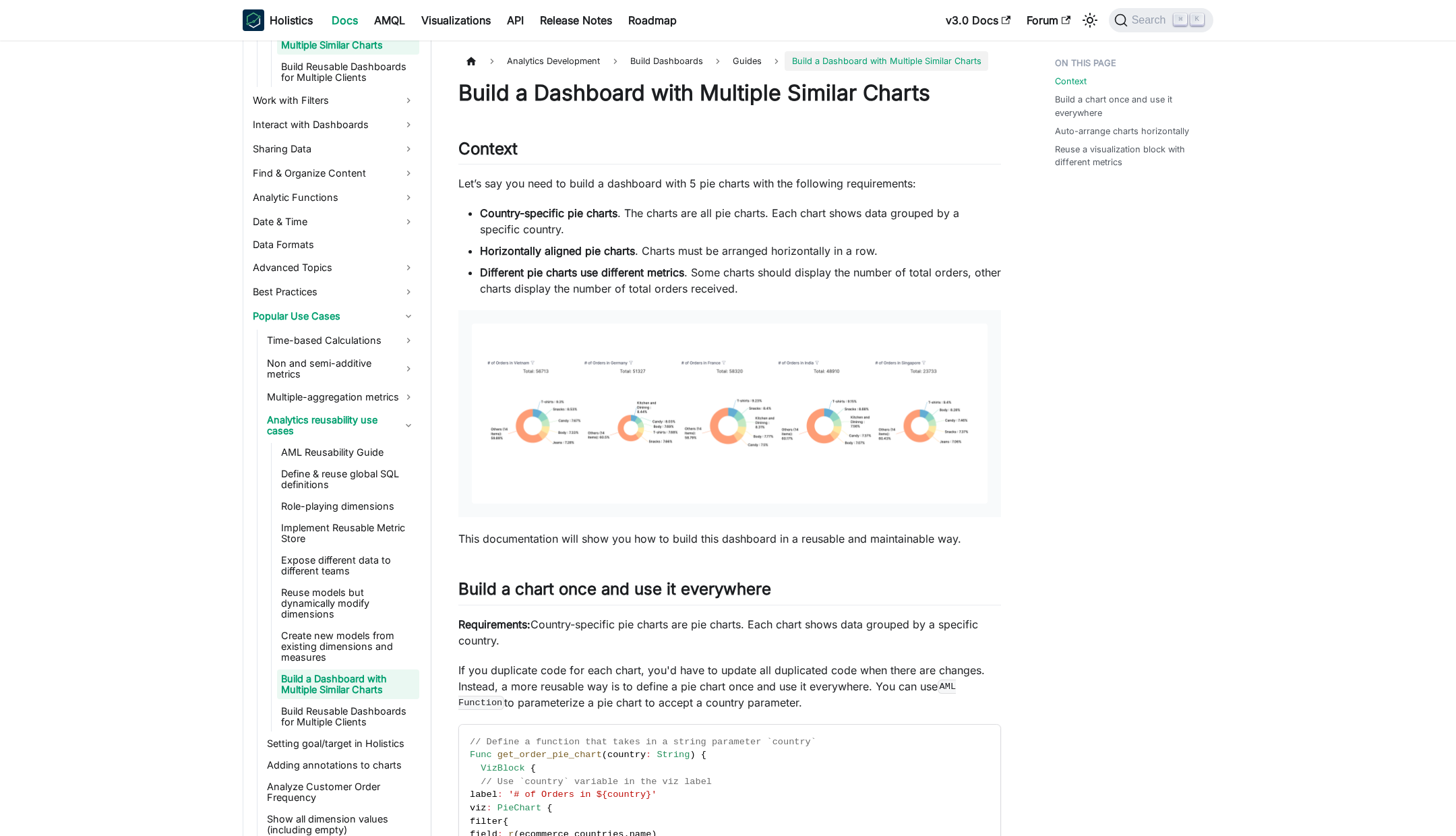
scroll to position [799, 0]
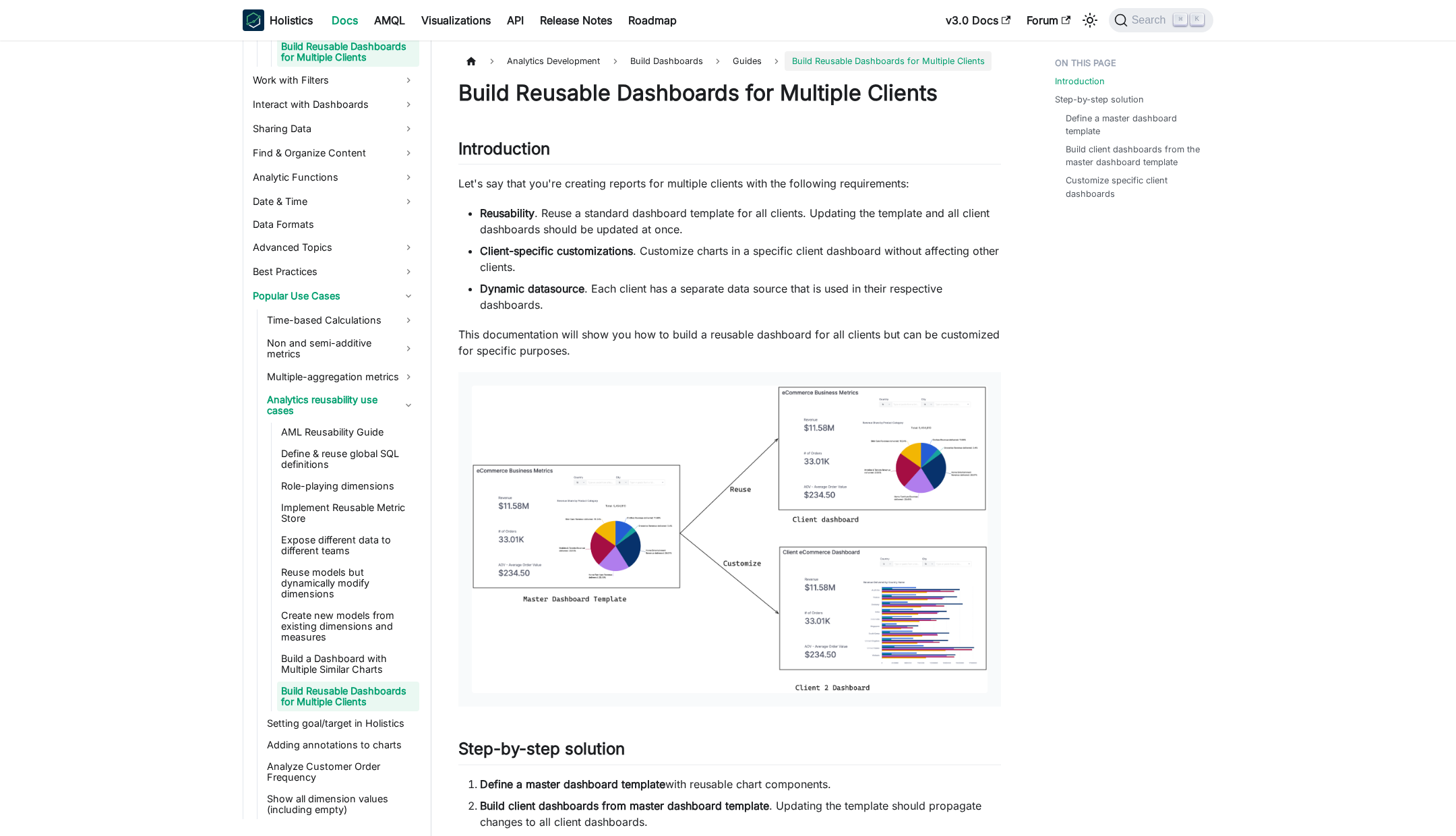
scroll to position [832, 0]
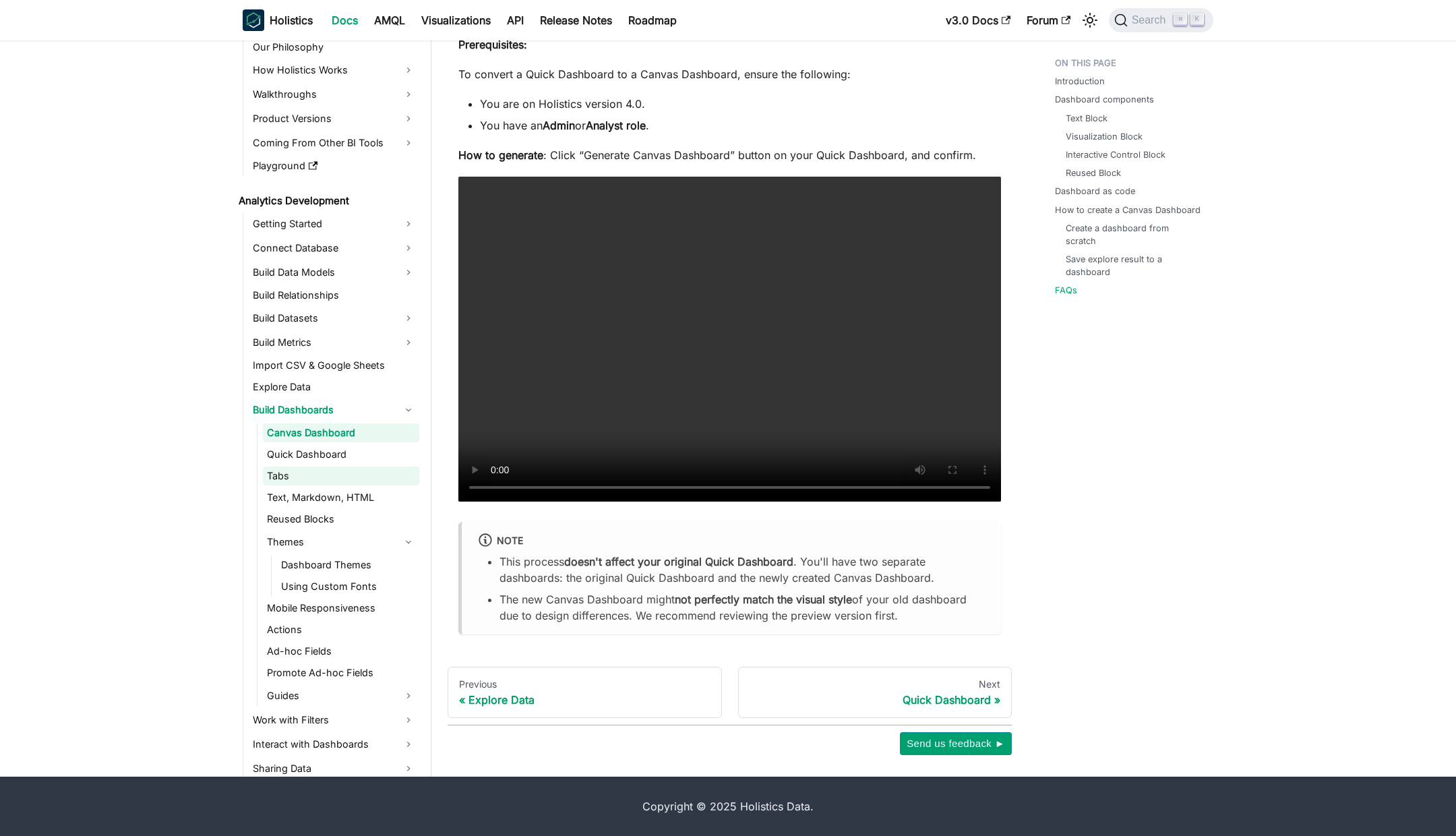
scroll to position [135, 0]
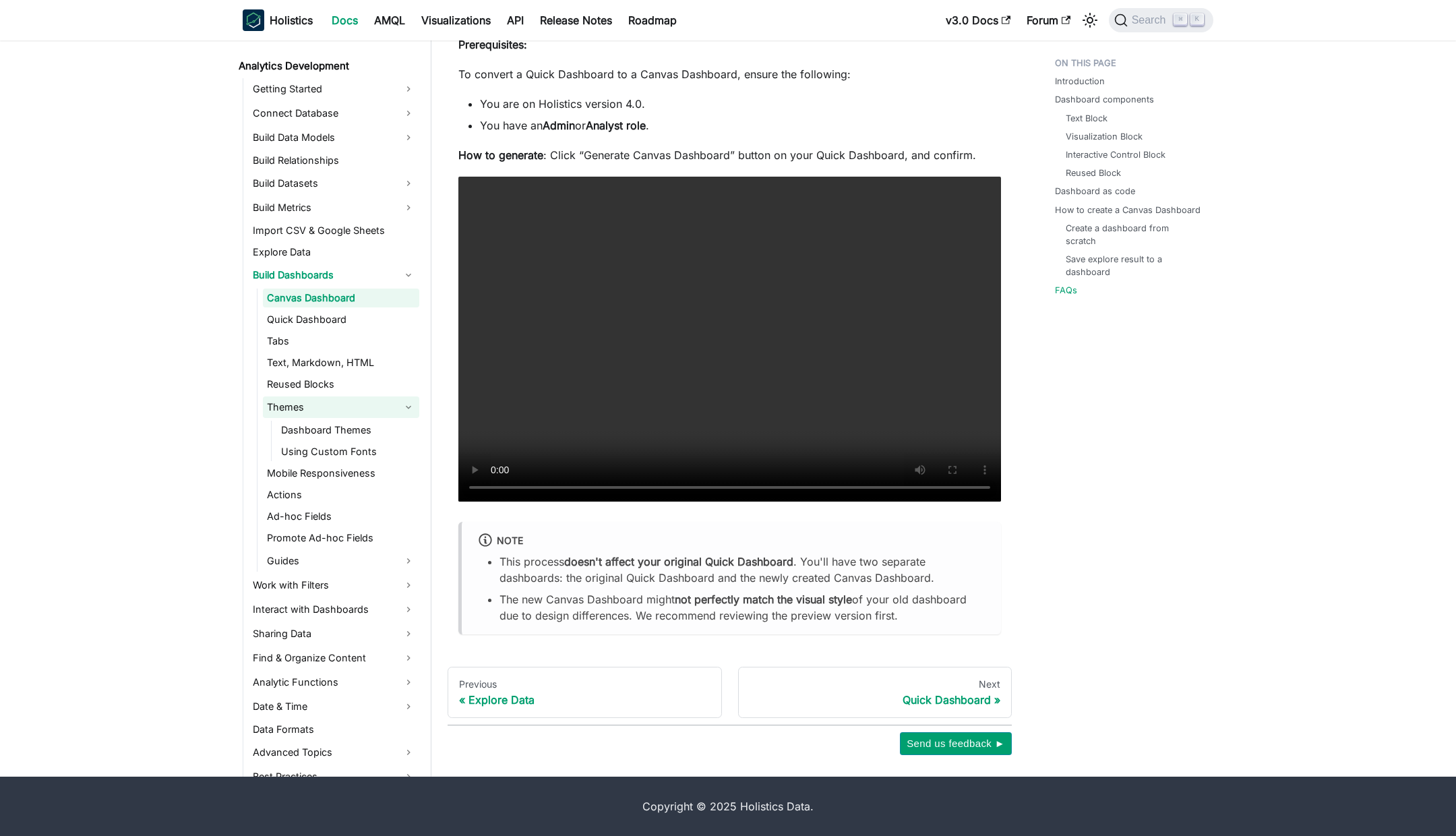
click at [284, 405] on link "Themes" at bounding box center [341, 407] width 156 height 22
click at [321, 403] on link "Themes" at bounding box center [341, 407] width 156 height 22
click at [329, 432] on link "Dashboard Themes" at bounding box center [348, 430] width 142 height 19
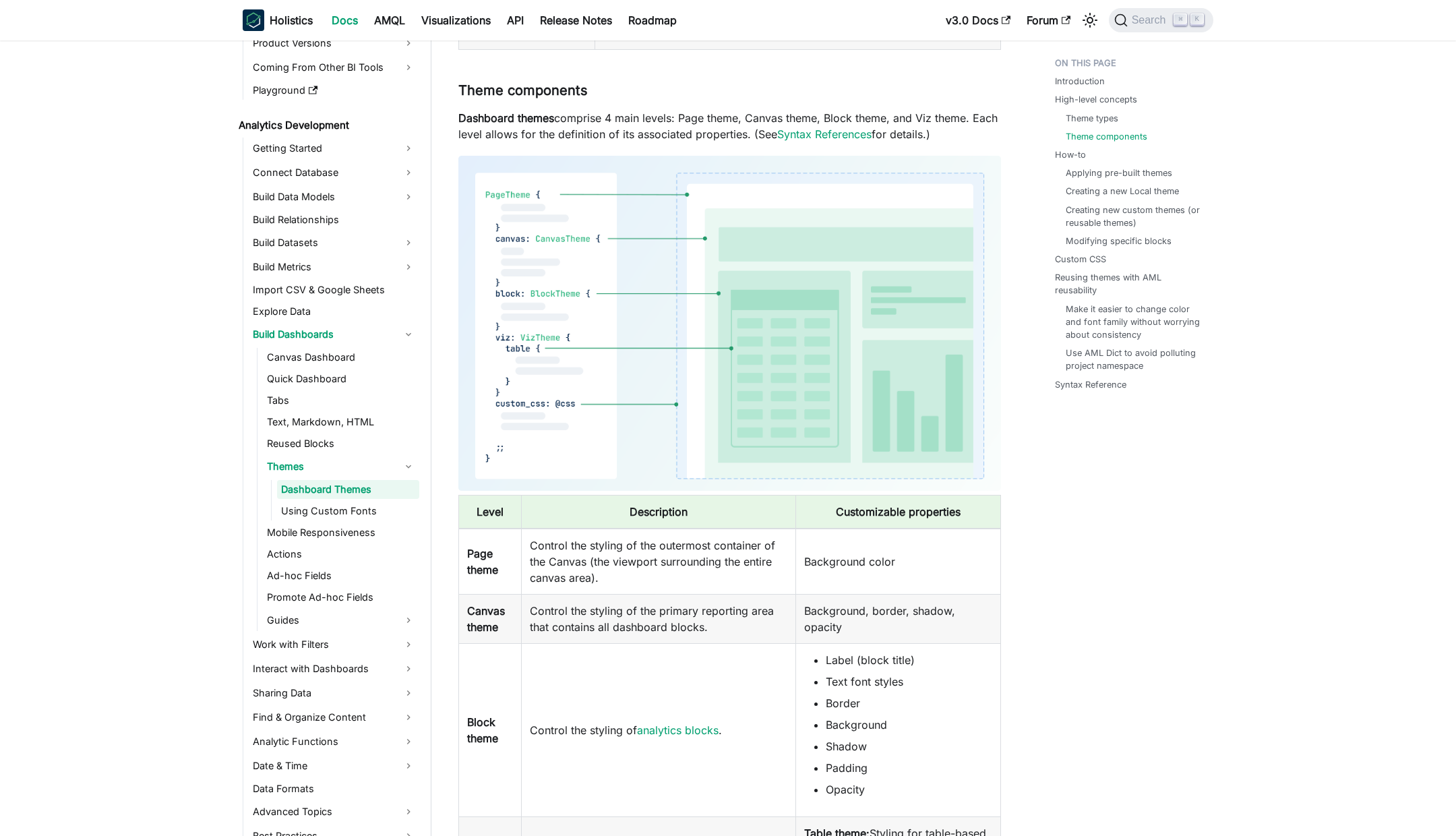
scroll to position [837, 0]
